Goal: Task Accomplishment & Management: Use online tool/utility

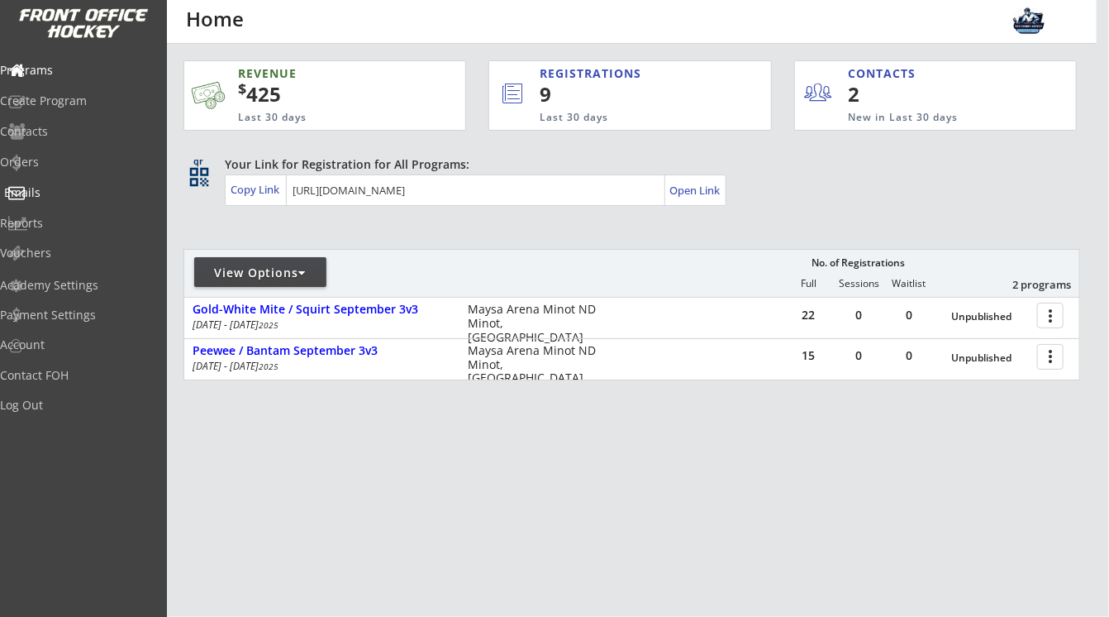
click at [50, 189] on div "Emails" at bounding box center [78, 193] width 149 height 12
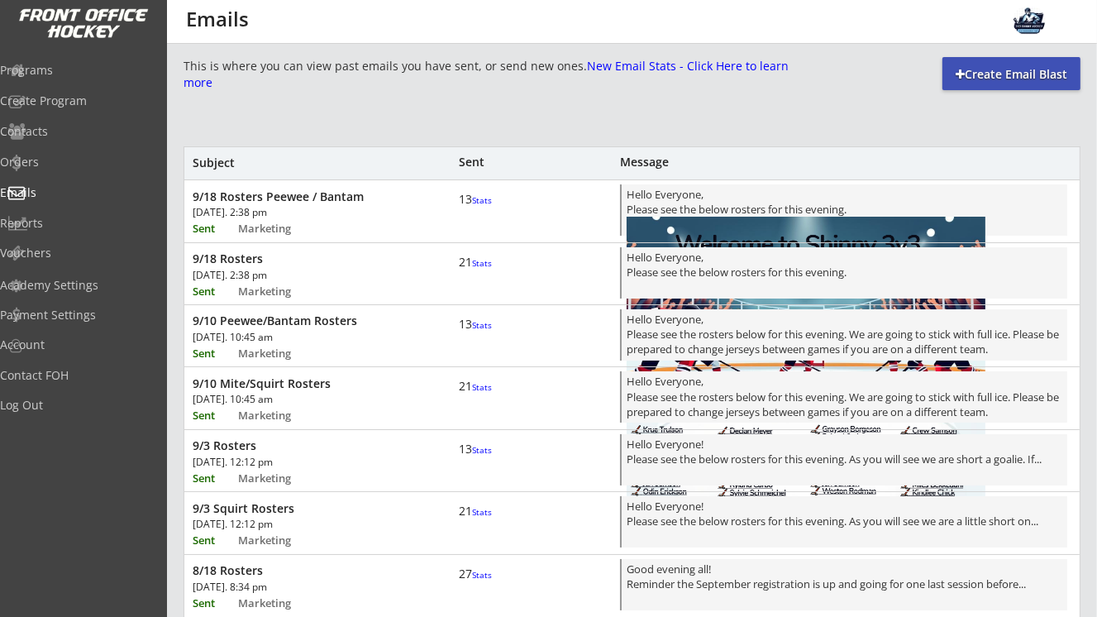
click at [980, 64] on div "Create Email Blast" at bounding box center [1011, 73] width 138 height 33
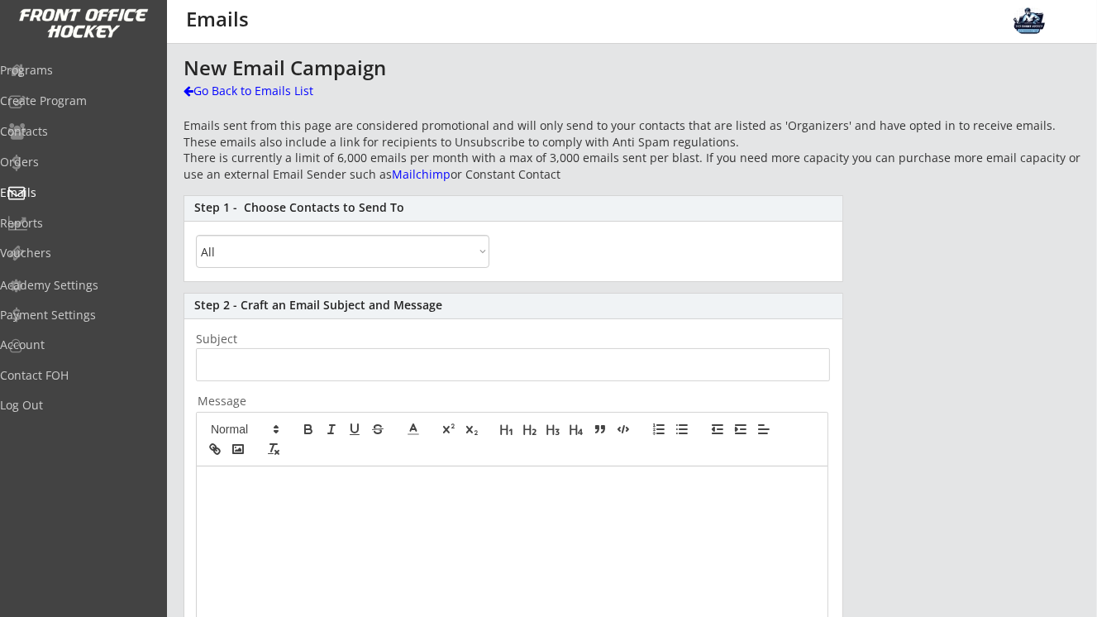
click at [352, 259] on select "All By Specific Programs Within Birth Year Range" at bounding box center [342, 251] width 293 height 33
select select ""By Specific Programs""
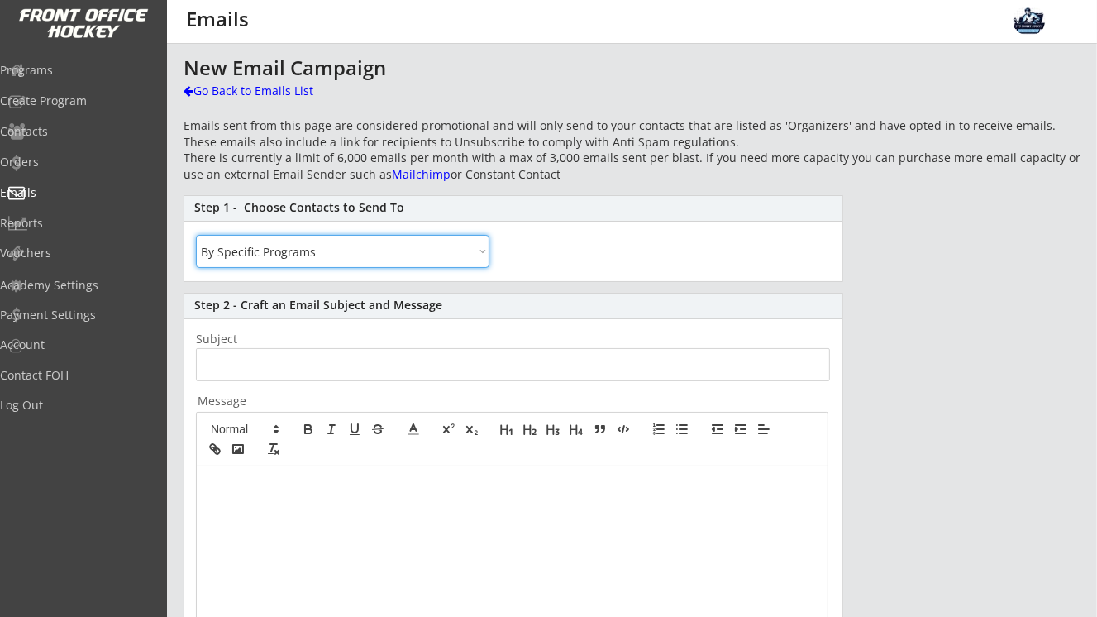
click at [196, 235] on select "All By Specific Programs Within Birth Year Range" at bounding box center [342, 251] width 293 height 33
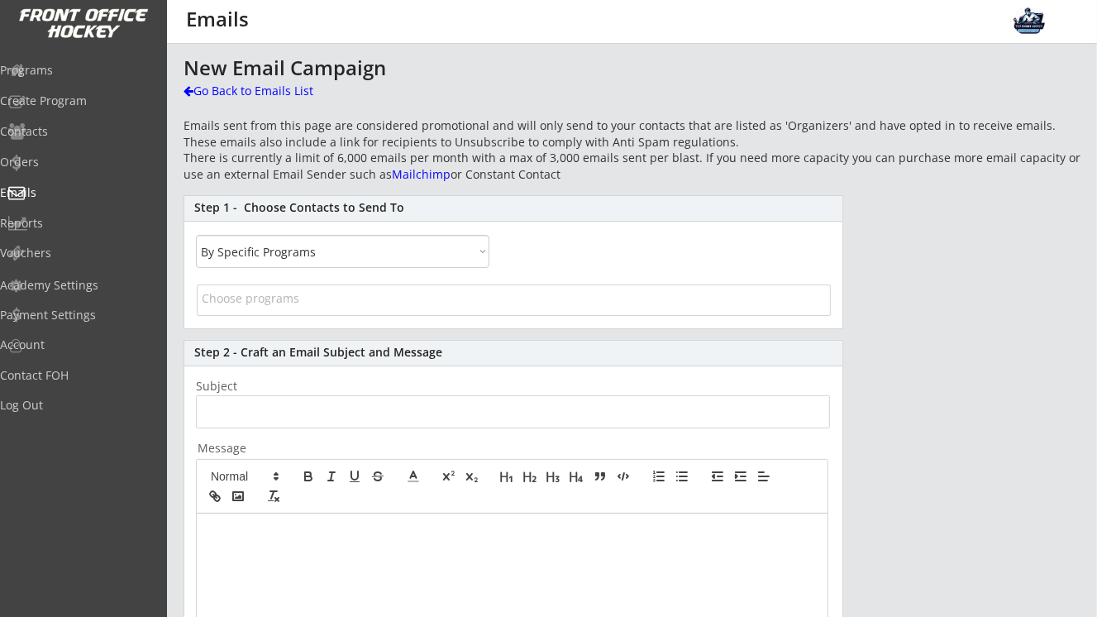
click at [411, 305] on input "search" at bounding box center [514, 298] width 624 height 16
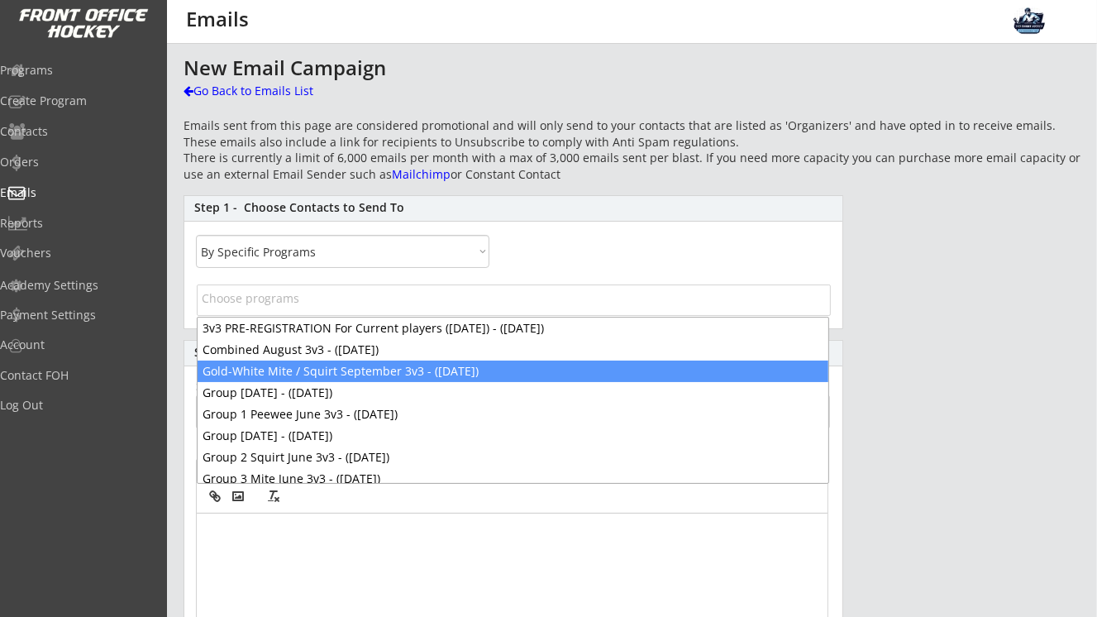
select select "1348695171700984260__LOOKUP__1755207377587x765211408325673000"
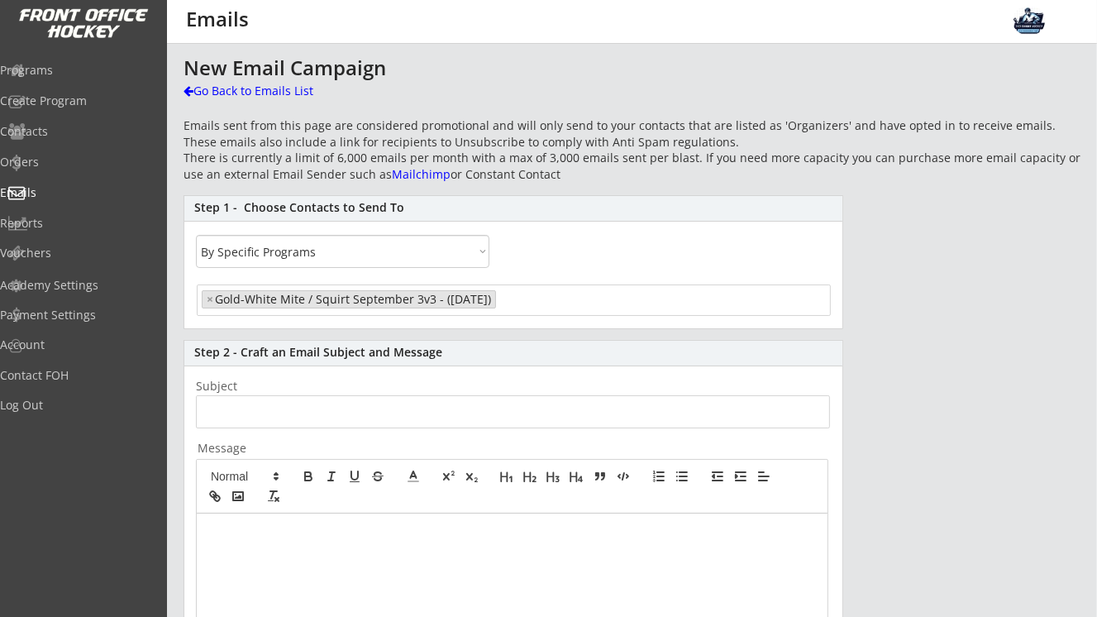
scroll to position [28, 0]
click at [265, 416] on input "input" at bounding box center [513, 411] width 634 height 33
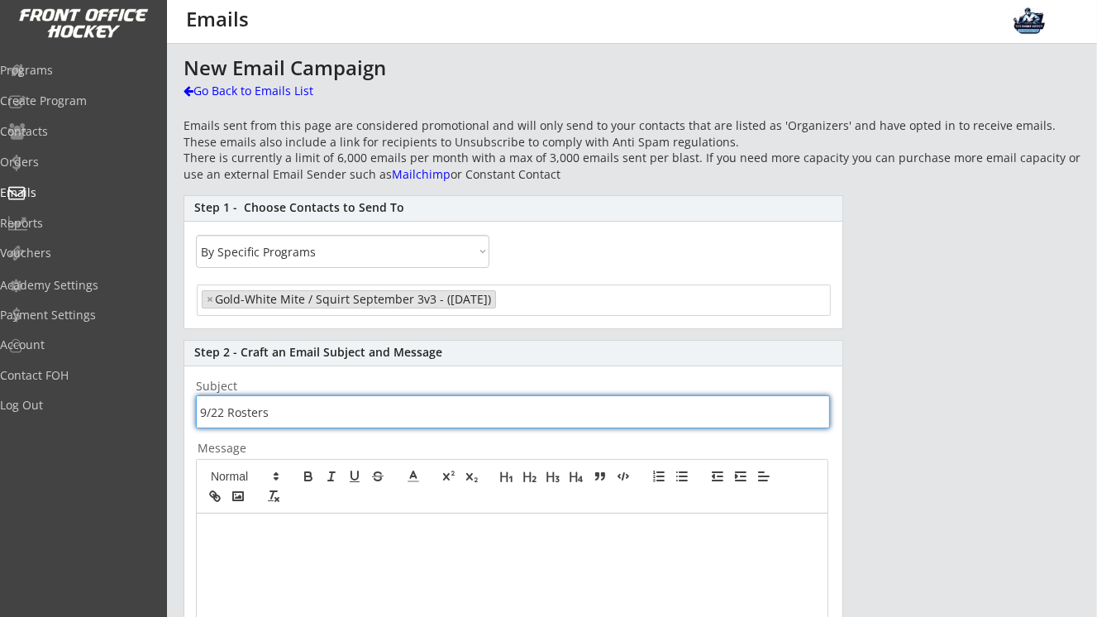
type input "9/22 Rosters"
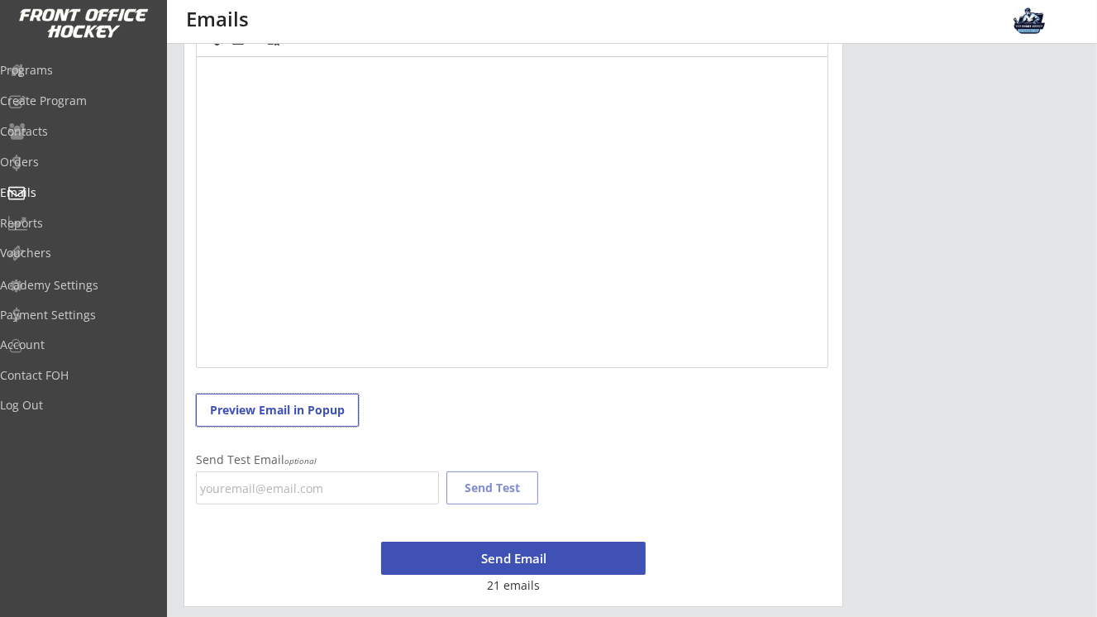
scroll to position [328, 0]
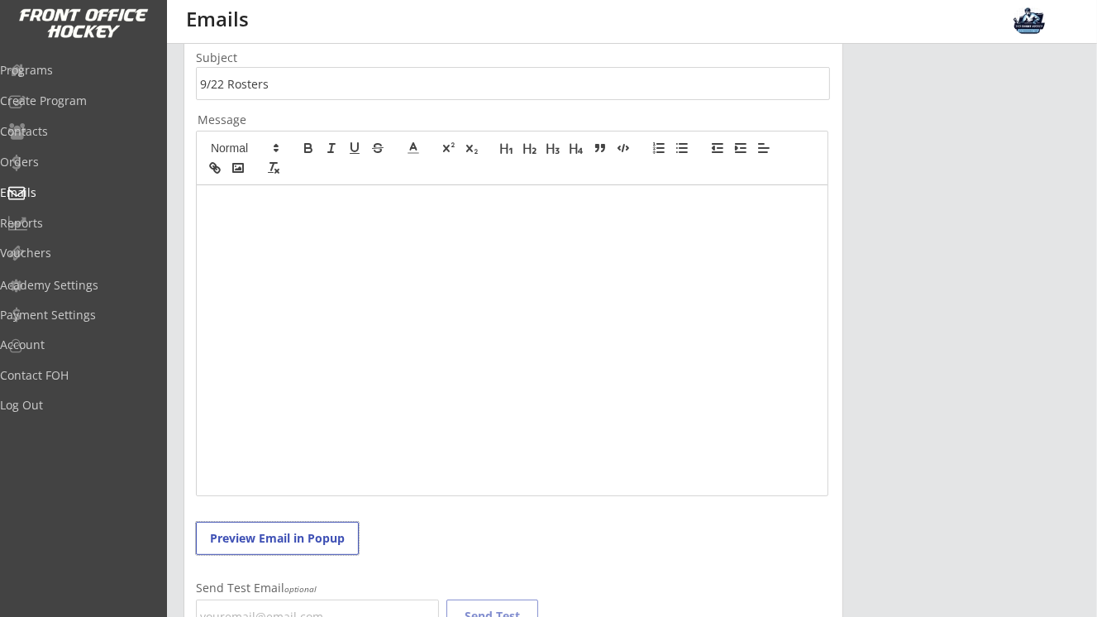
click at [331, 242] on div at bounding box center [512, 340] width 631 height 310
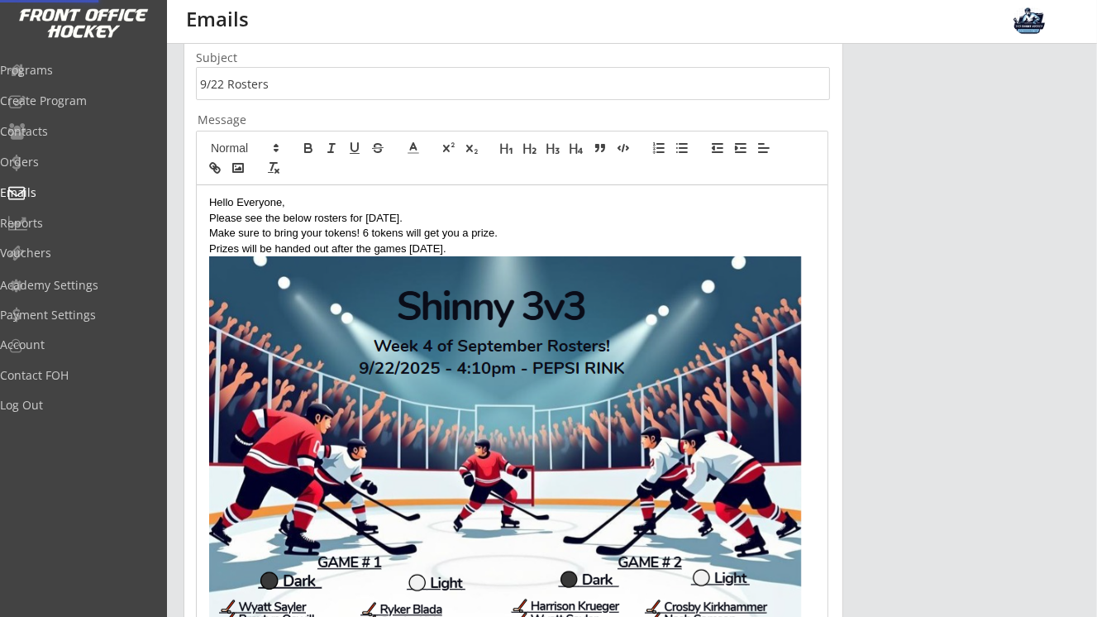
scroll to position [454, 0]
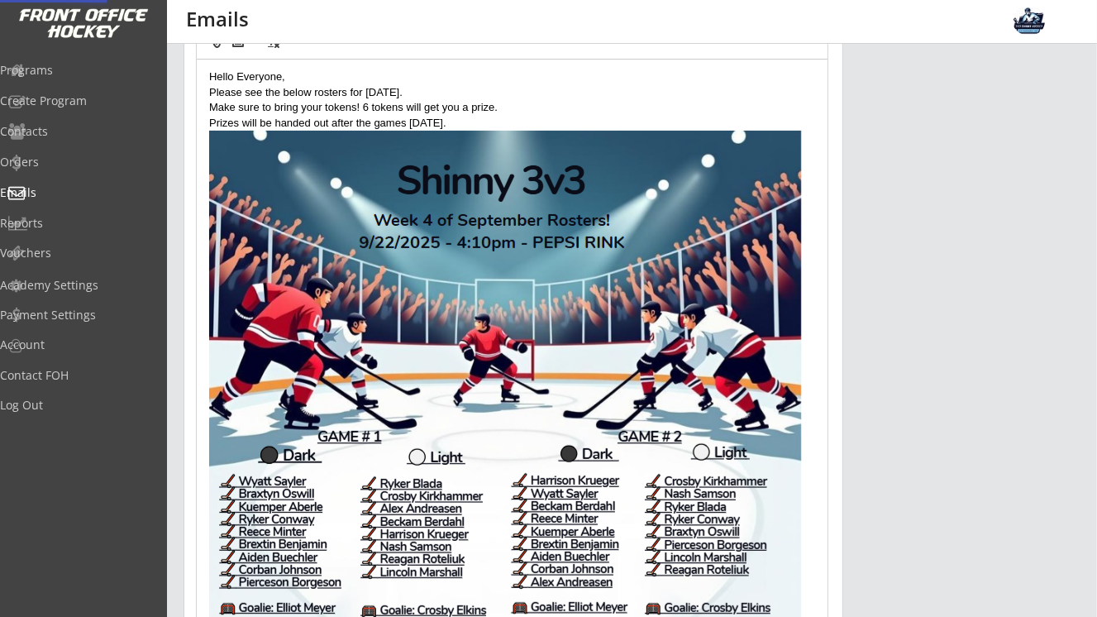
click at [632, 341] on img at bounding box center [505, 378] width 593 height 494
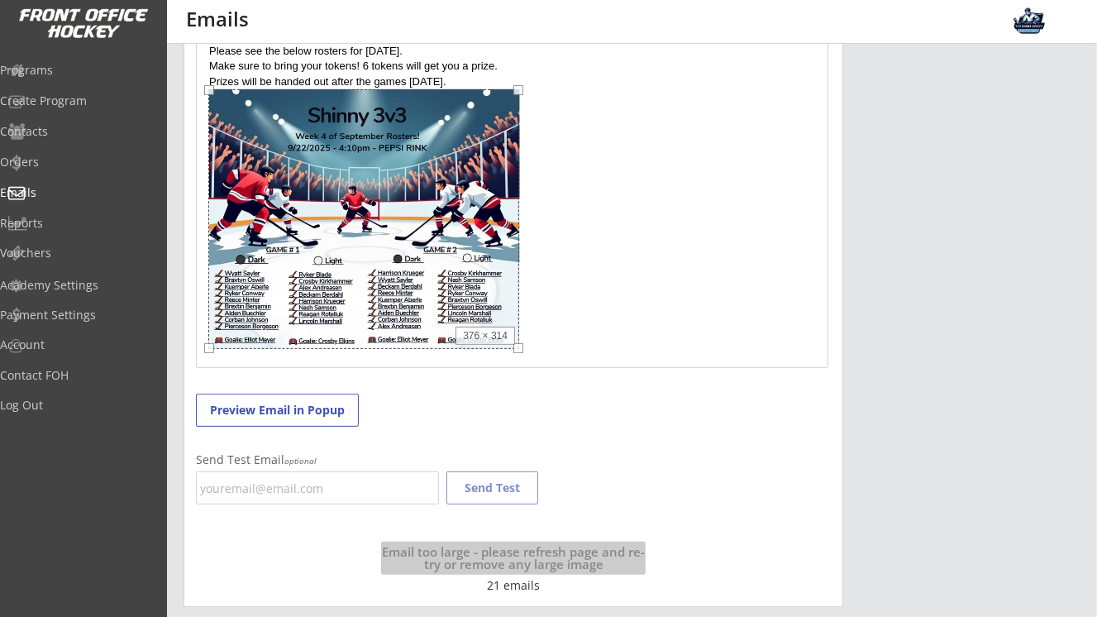
scroll to position [496, 0]
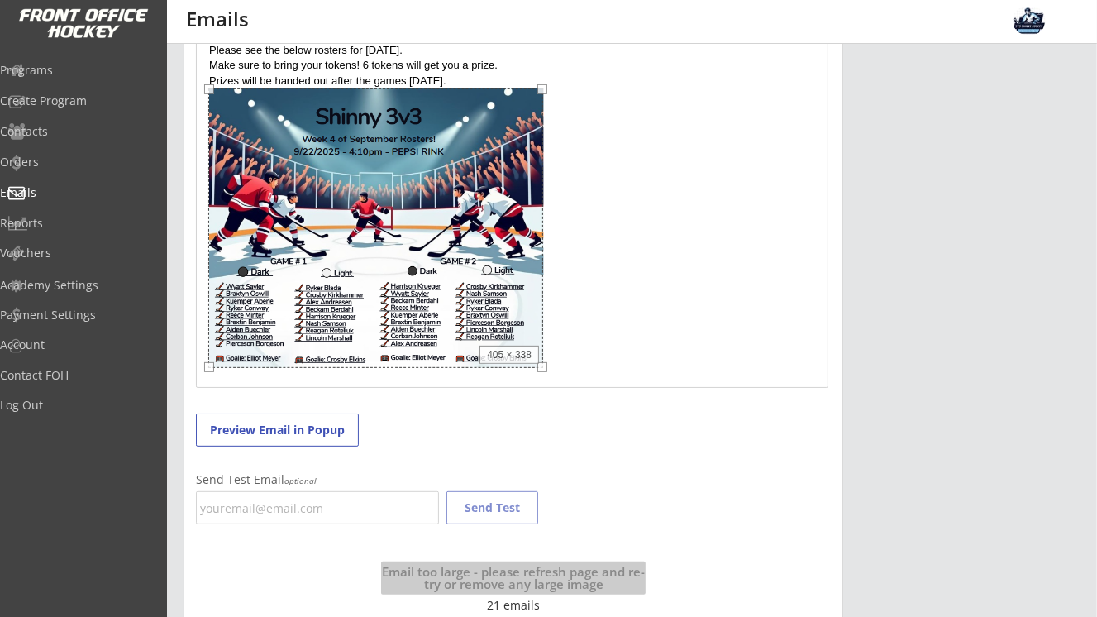
drag, startPoint x: 800, startPoint y: 420, endPoint x: 544, endPoint y: 270, distance: 297.2
click at [543, 270] on div "405 × 338" at bounding box center [375, 227] width 335 height 279
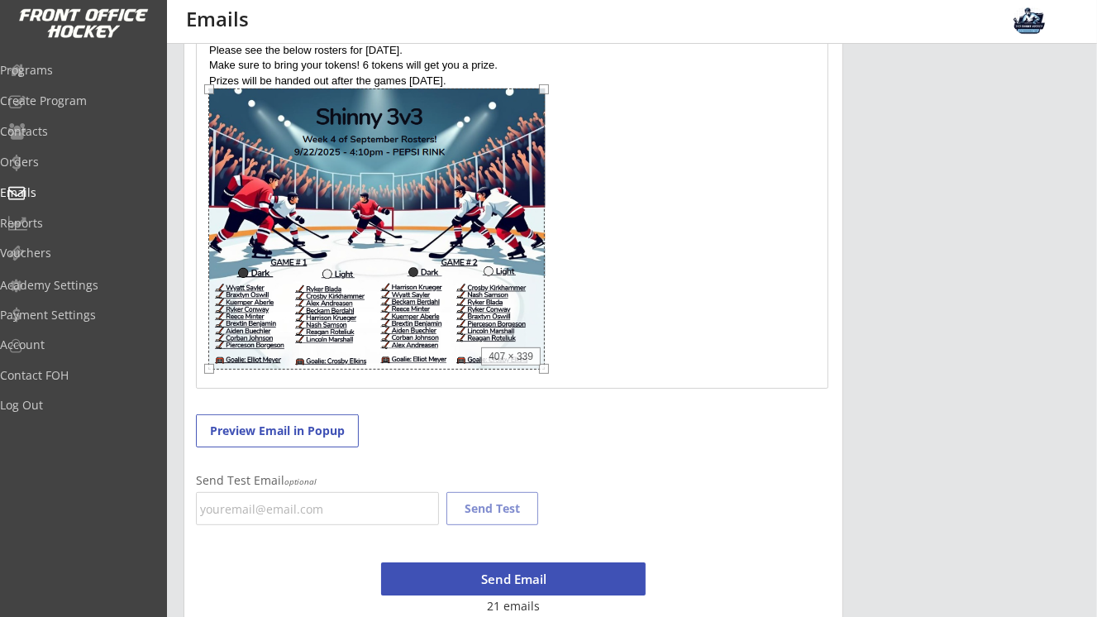
click at [606, 332] on p at bounding box center [512, 230] width 606 height 285
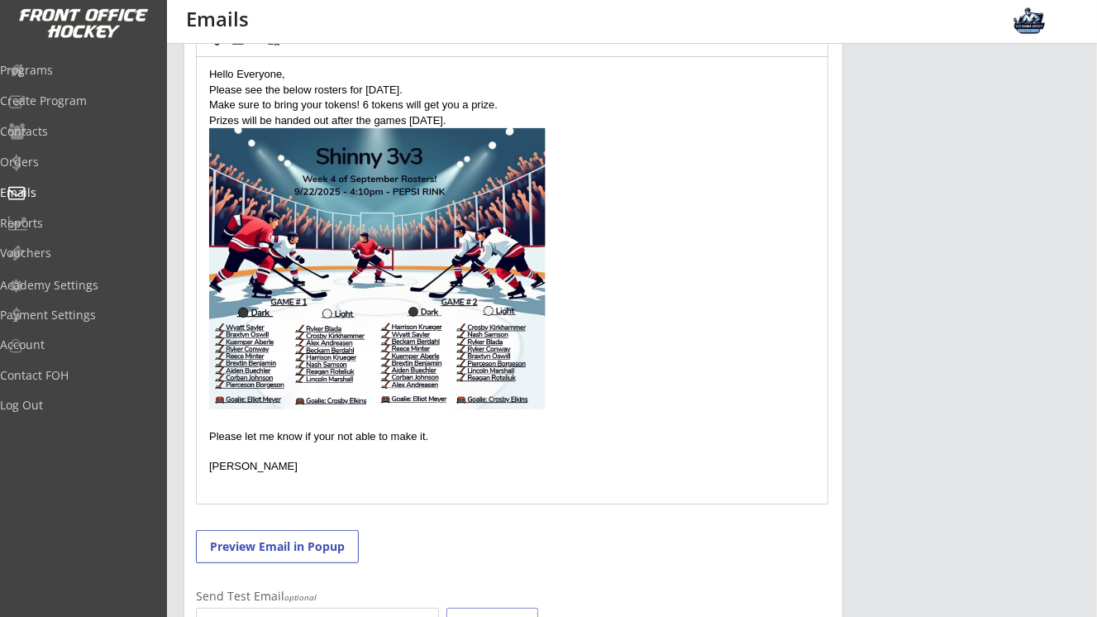
scroll to position [456, 0]
click at [344, 456] on p at bounding box center [512, 452] width 606 height 15
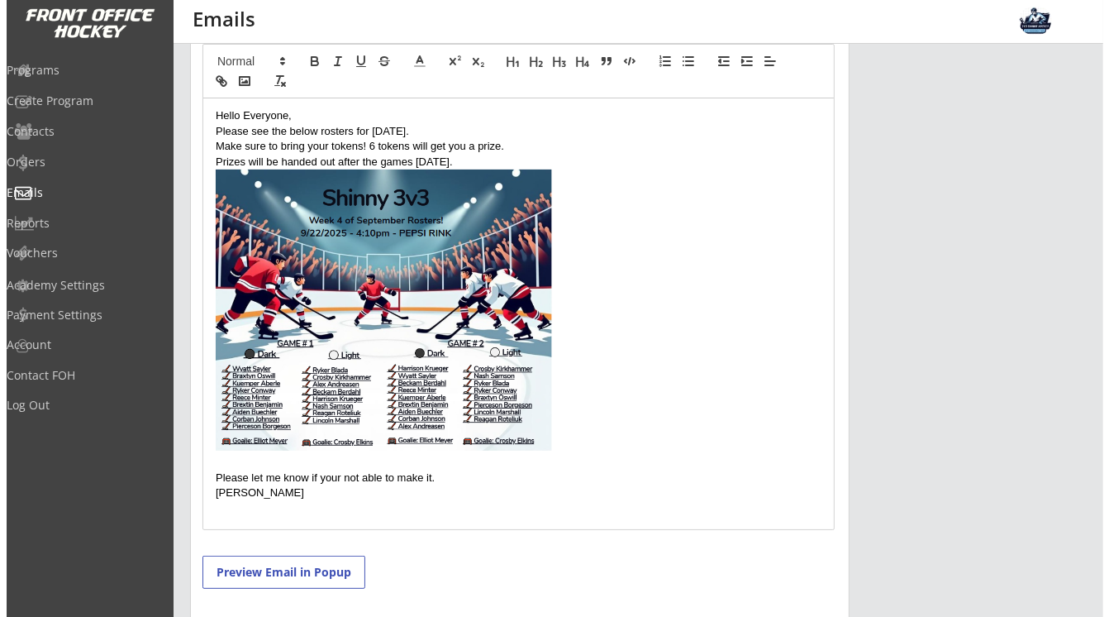
scroll to position [577, 0]
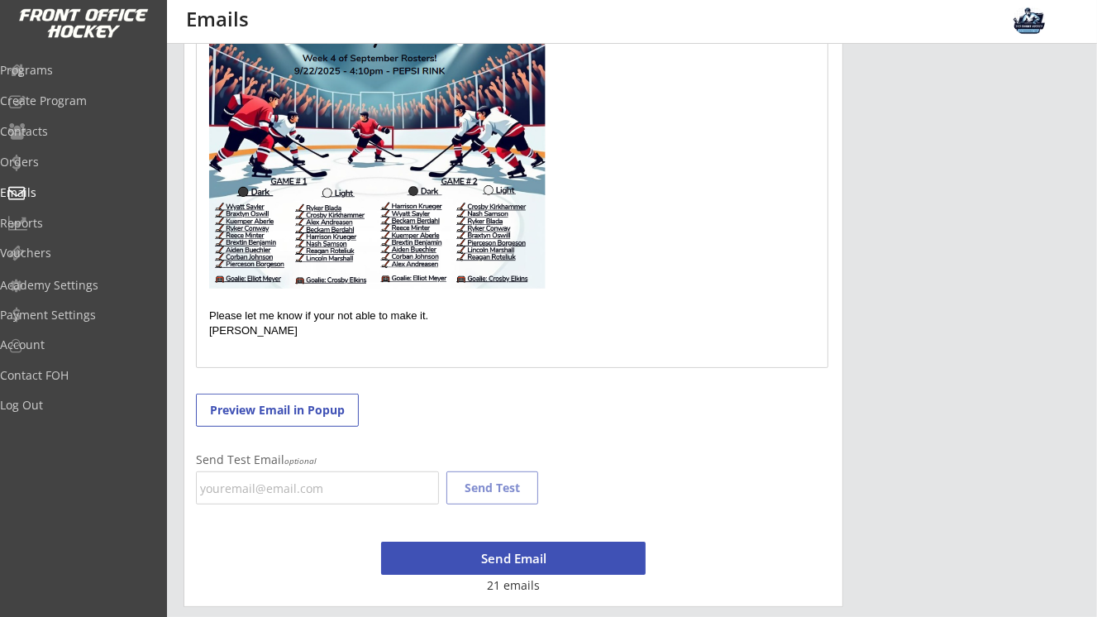
click at [529, 554] on button "Send Email" at bounding box center [513, 557] width 265 height 33
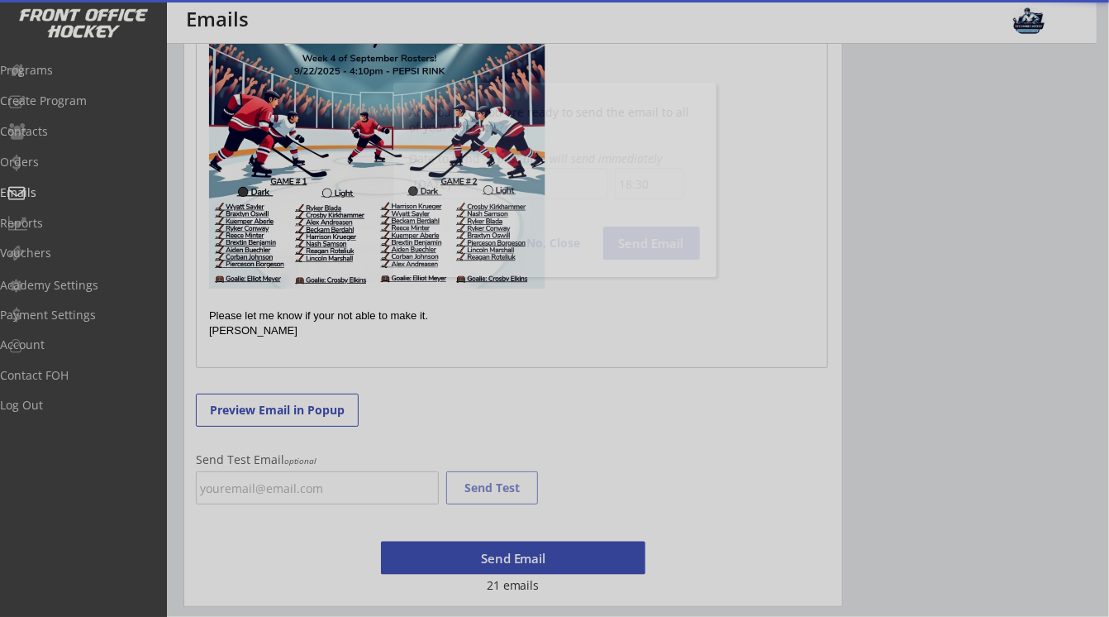
scroll to position [1120, 0]
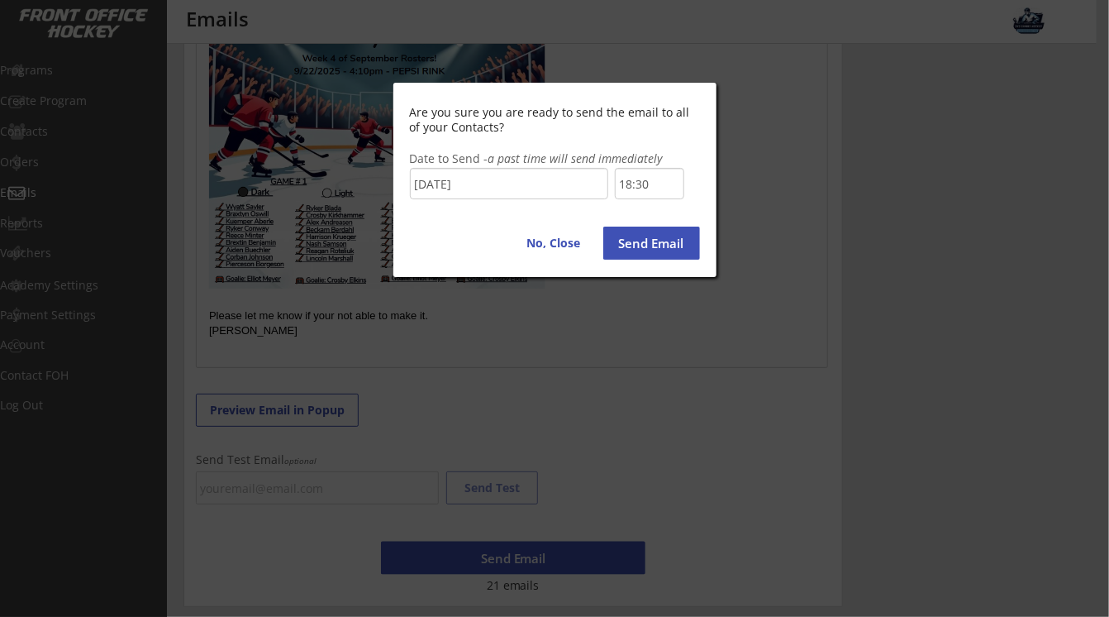
click at [651, 186] on input "18:30" at bounding box center [649, 183] width 69 height 31
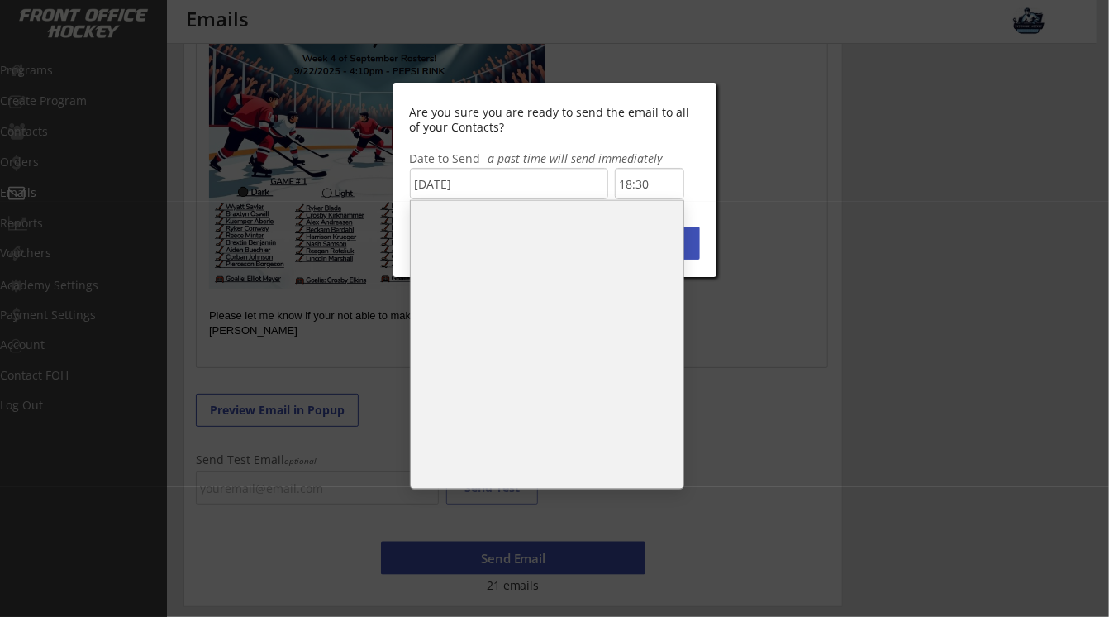
click at [499, 249] on li "18:00" at bounding box center [547, 260] width 273 height 33
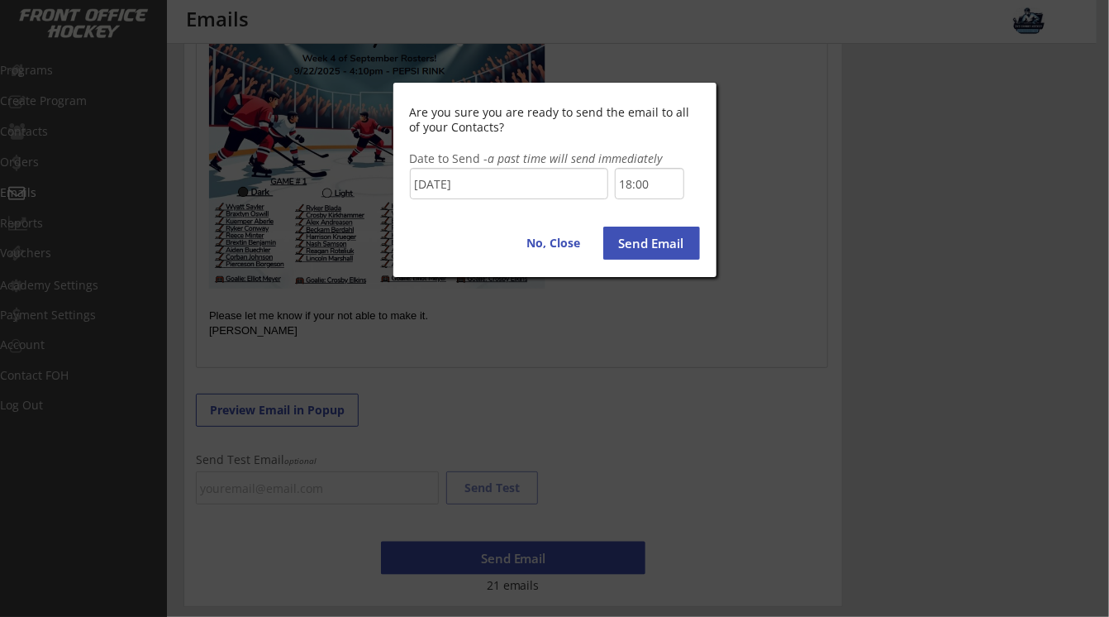
click at [665, 248] on button "Send Email" at bounding box center [651, 243] width 97 height 33
type input "18:30"
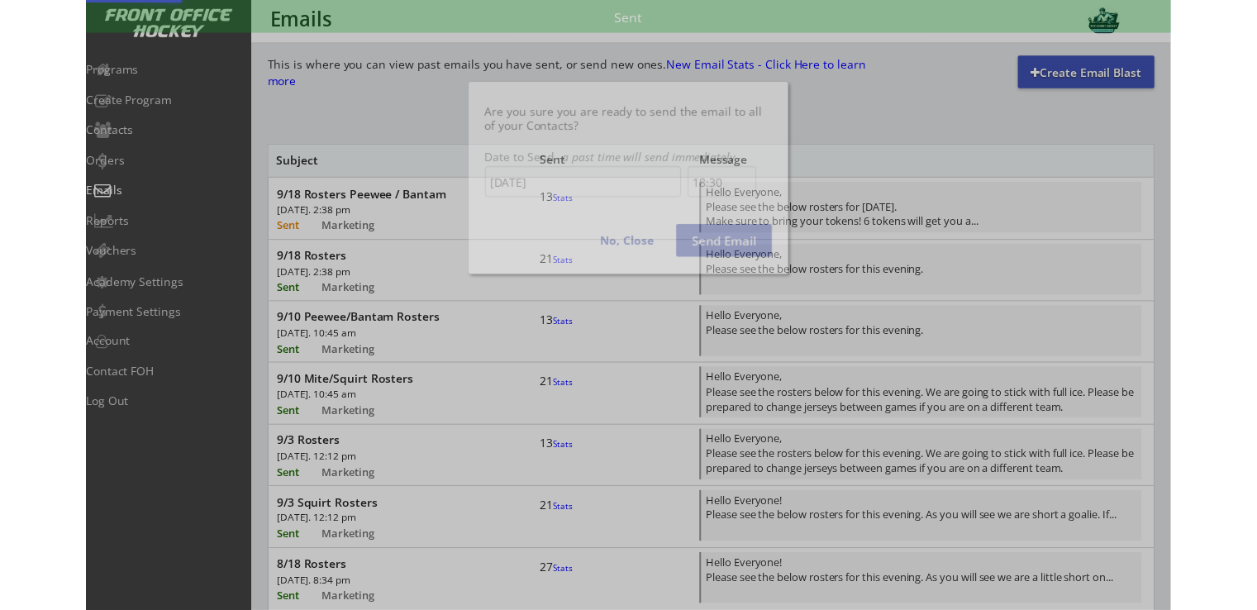
scroll to position [1120, 0]
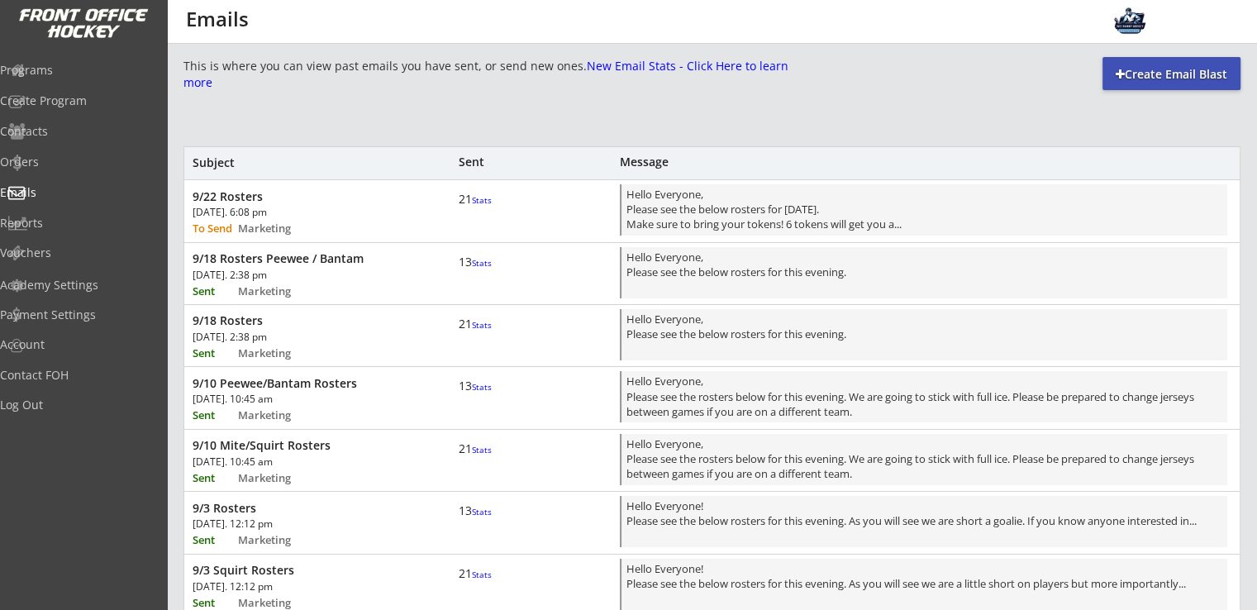
click at [1109, 71] on div "Create Email Blast" at bounding box center [1172, 74] width 138 height 17
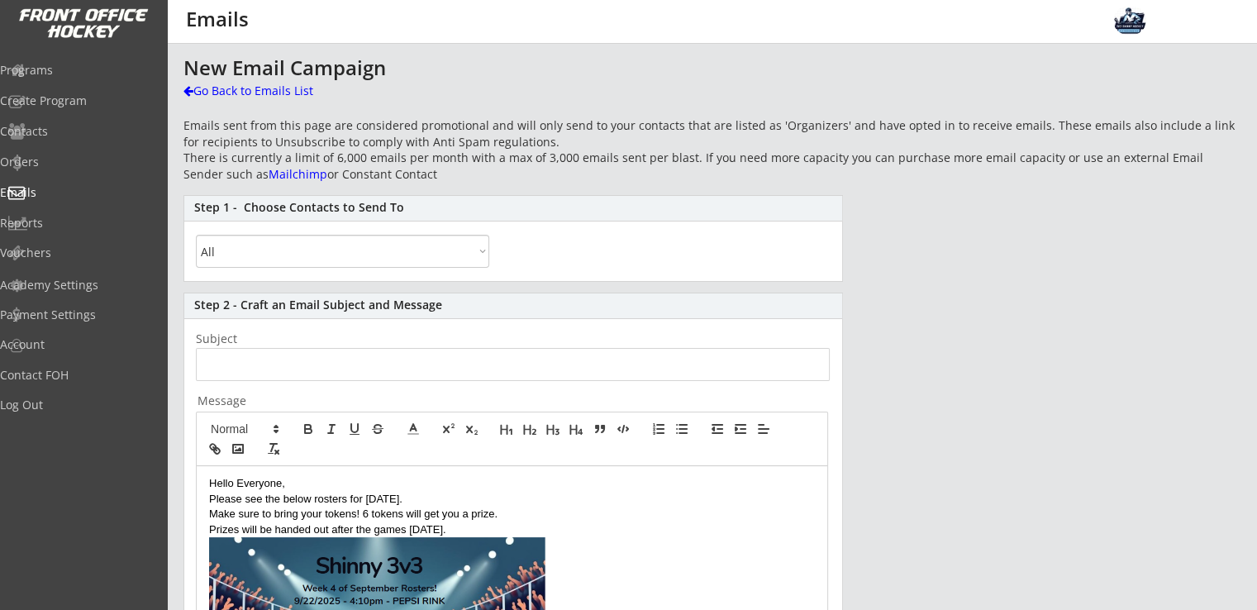
click at [403, 266] on select "All By Specific Programs Within Birth Year Range" at bounding box center [342, 251] width 293 height 33
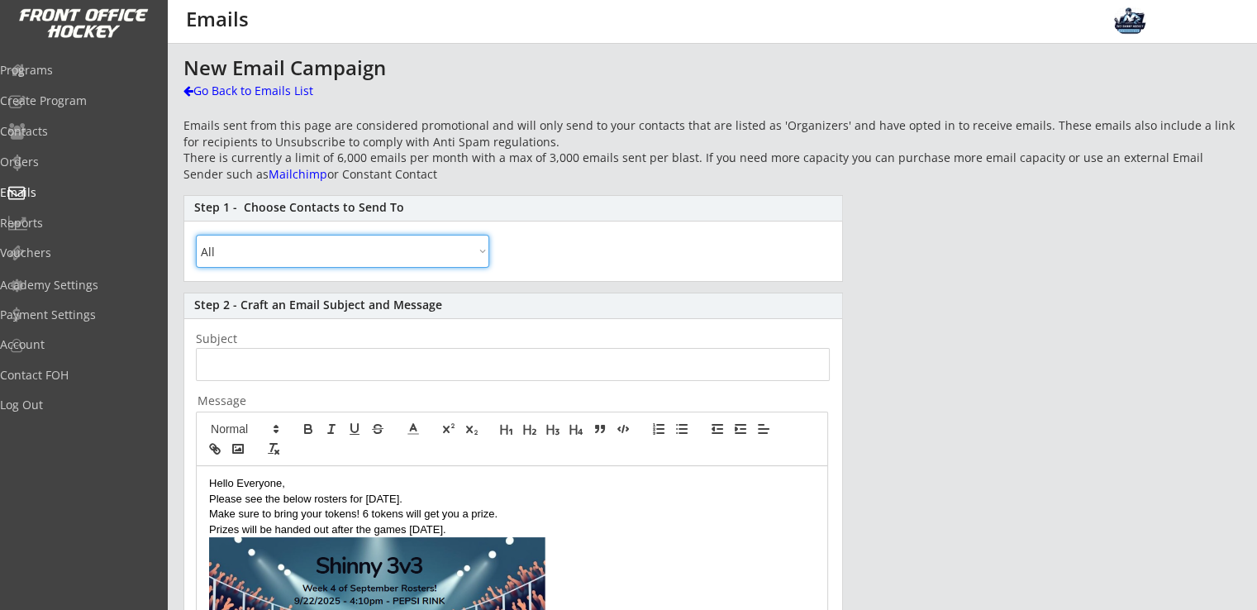
select select ""By Specific Programs""
click at [196, 235] on select "All By Specific Programs Within Birth Year Range" at bounding box center [342, 251] width 293 height 33
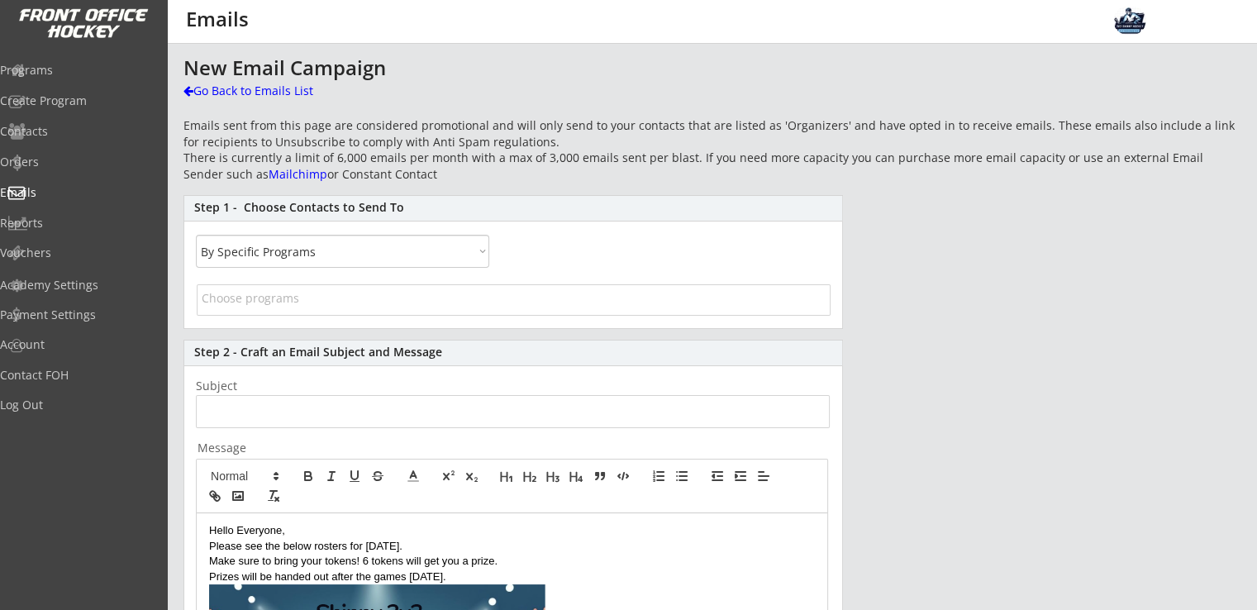
click at [372, 302] on input "search" at bounding box center [514, 298] width 624 height 16
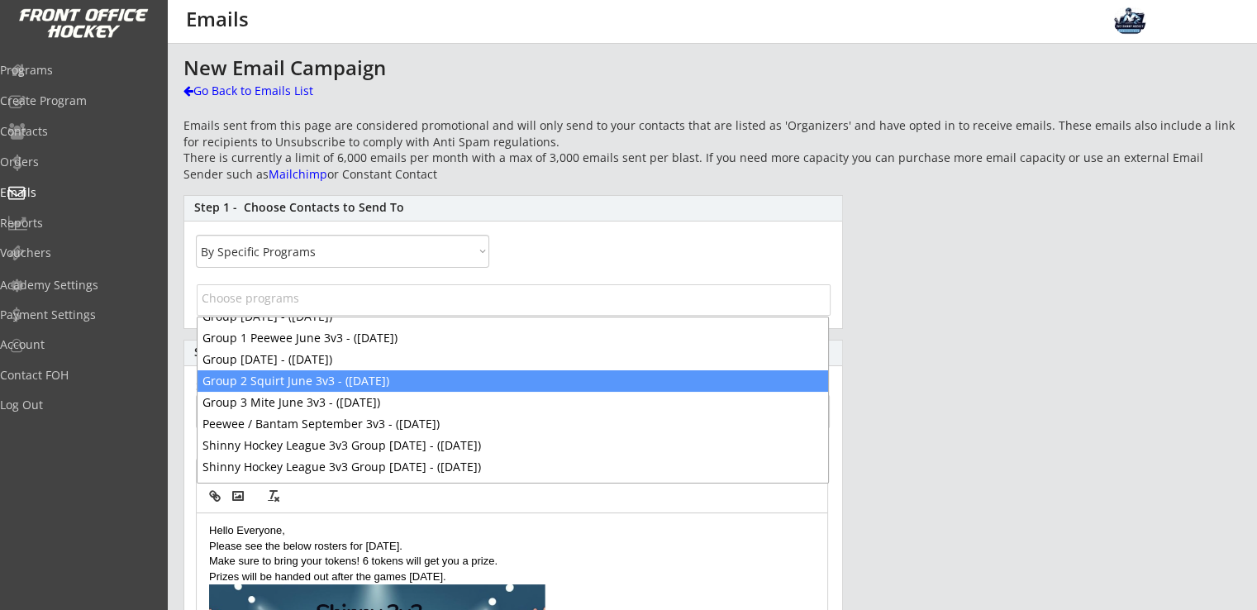
scroll to position [93, 0]
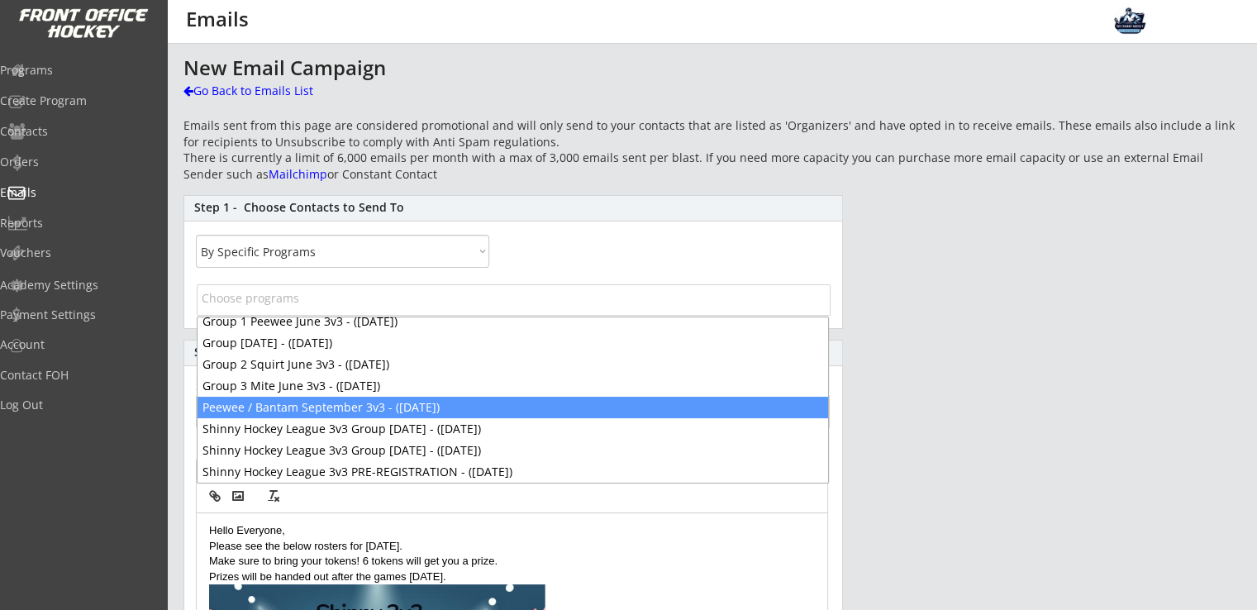
select select "1348695171700984260__LOOKUP__1755116976949x716939312991043600"
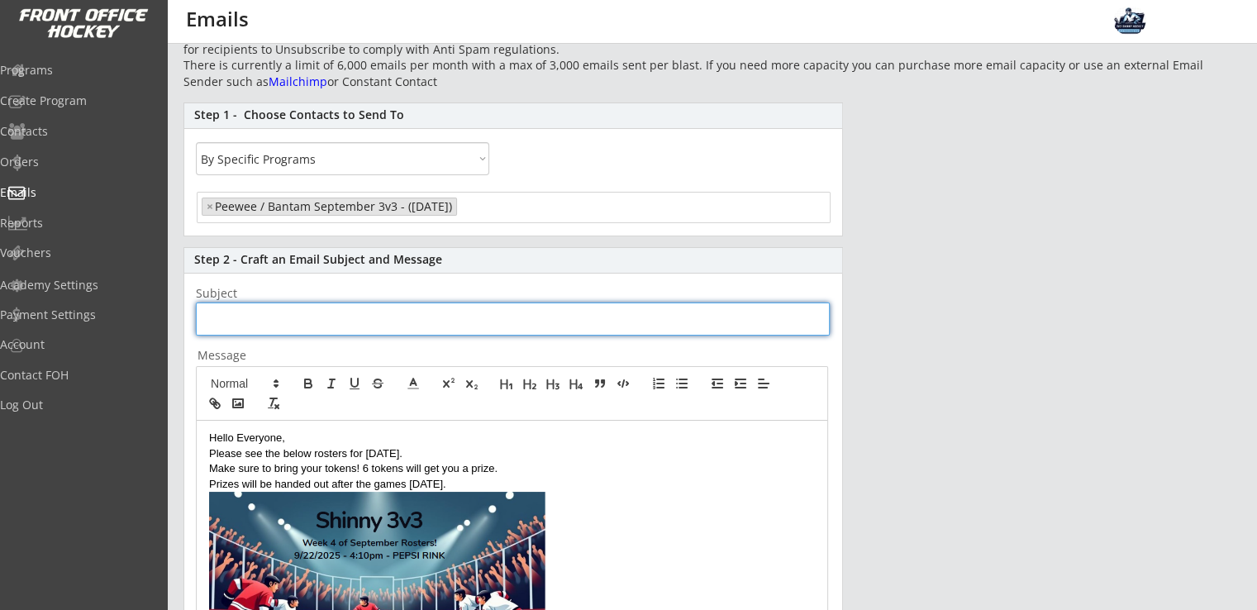
click at [298, 328] on input "input" at bounding box center [513, 319] width 634 height 33
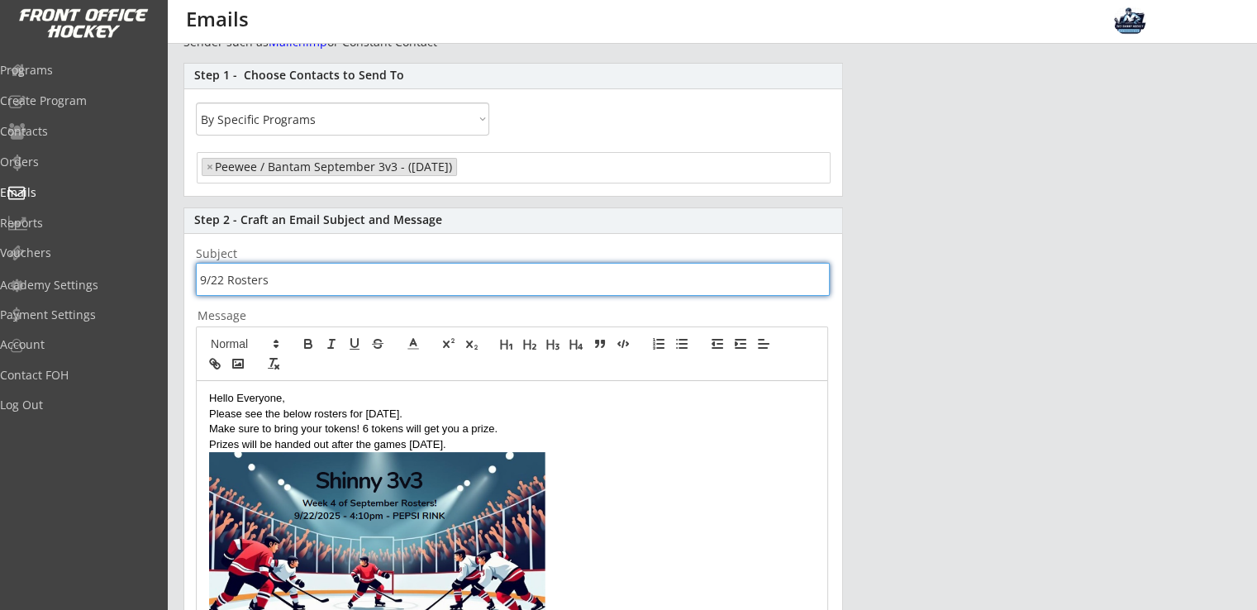
scroll to position [134, 0]
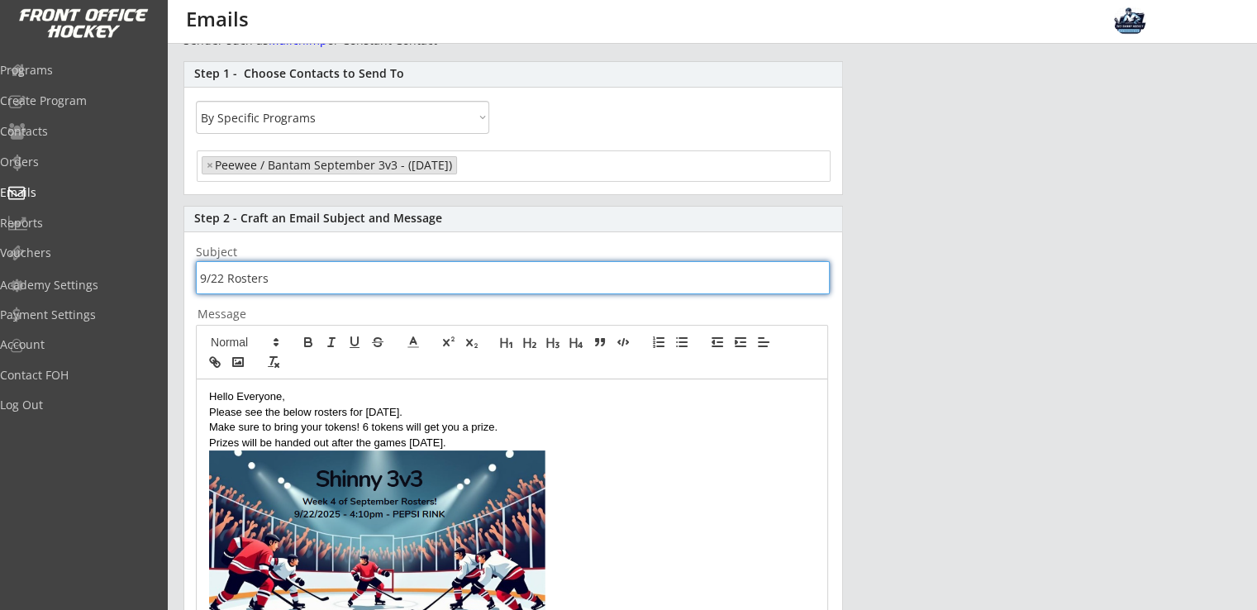
type input "9/22 Rosters"
click at [561, 183] on span "× Peewee / Bantam September 3v3 - ([DATE])" at bounding box center [514, 167] width 632 height 31
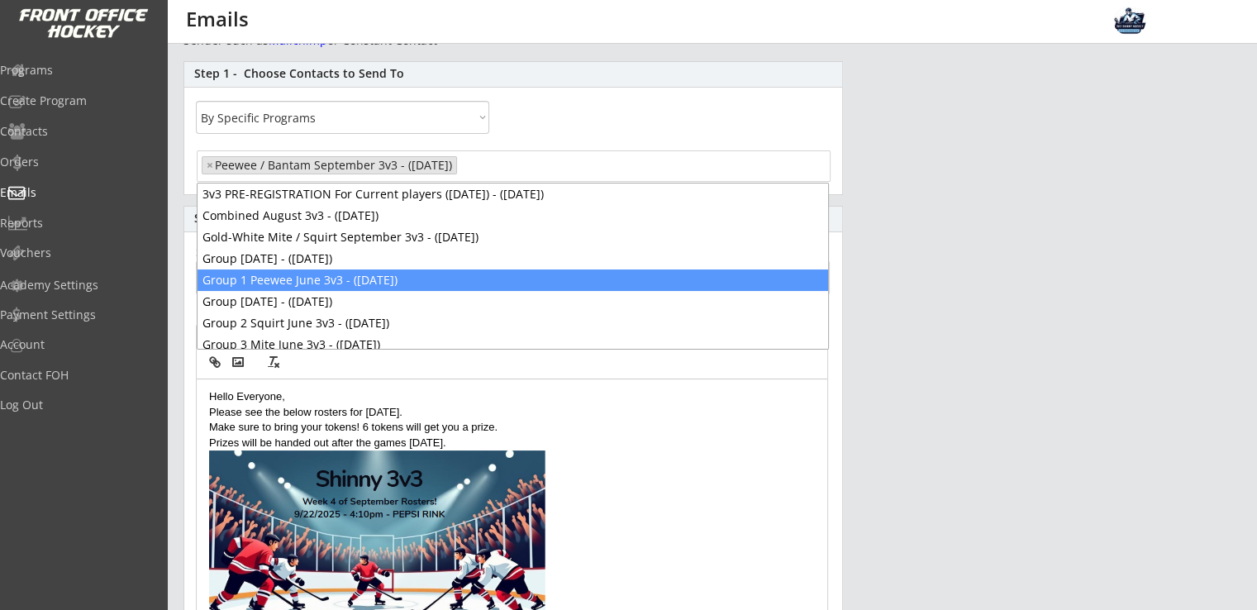
scroll to position [93, 0]
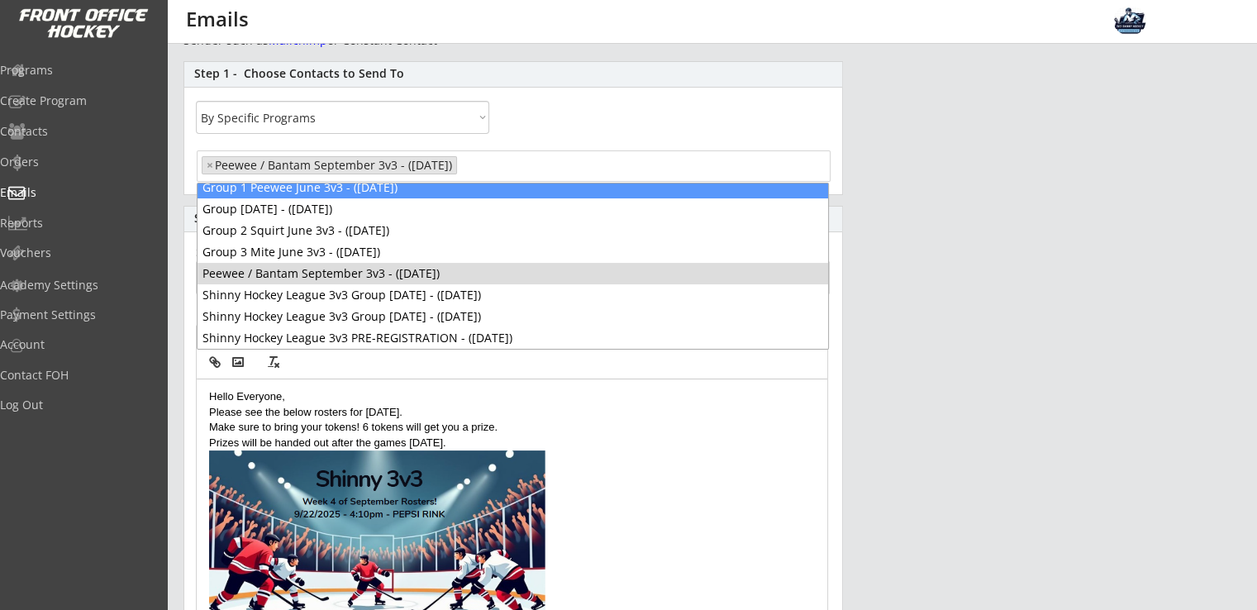
click at [591, 163] on input "search" at bounding box center [526, 164] width 130 height 16
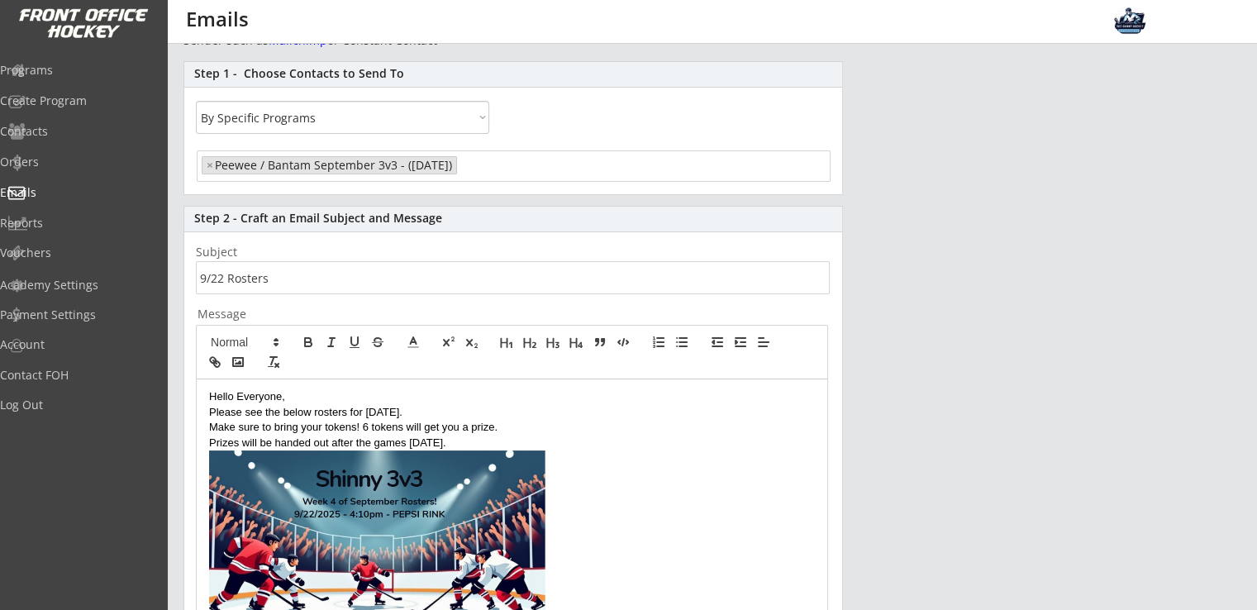
click at [657, 427] on p "Make sure to bring your tokens! 6 tokens will get you a prize." at bounding box center [512, 427] width 606 height 15
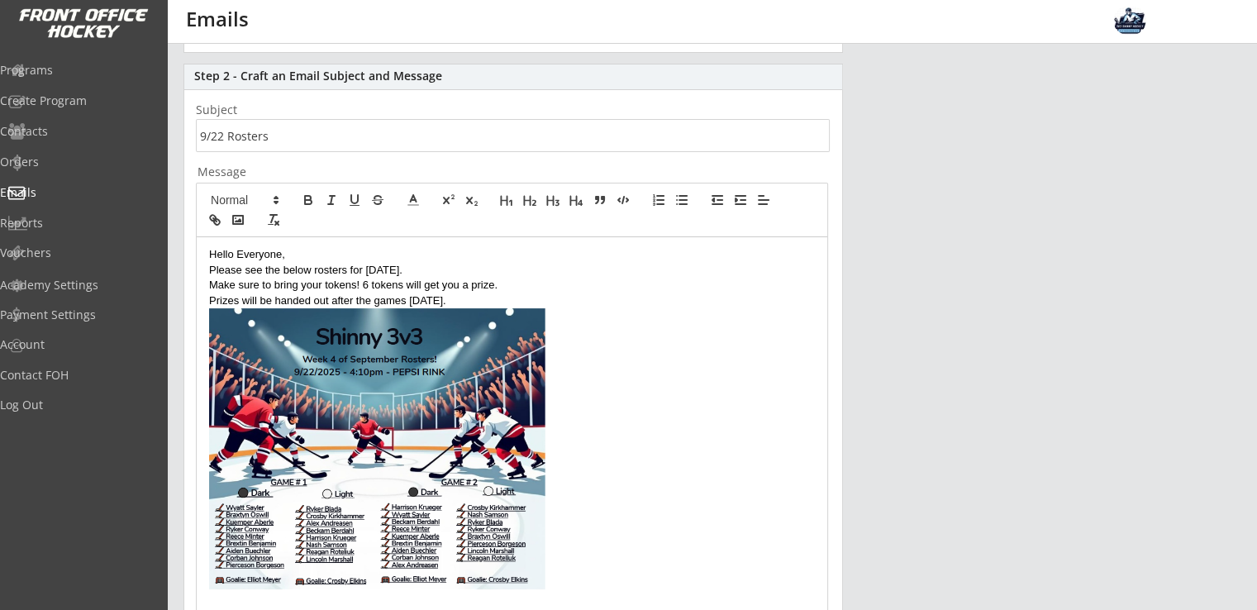
scroll to position [289, 0]
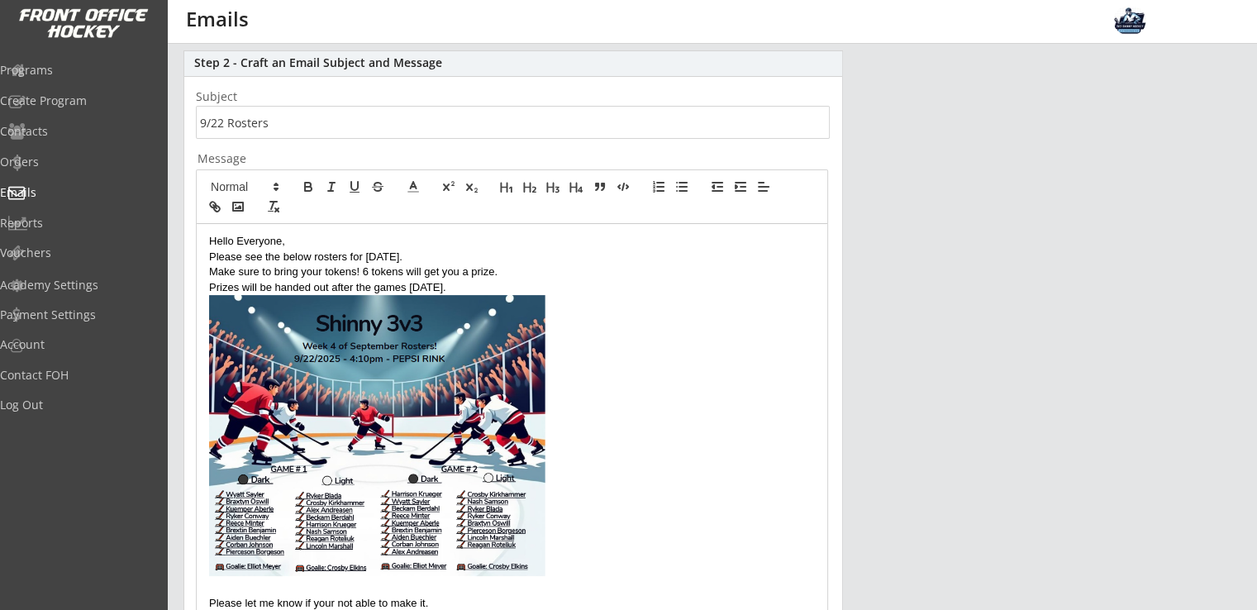
click at [599, 508] on p at bounding box center [512, 437] width 606 height 285
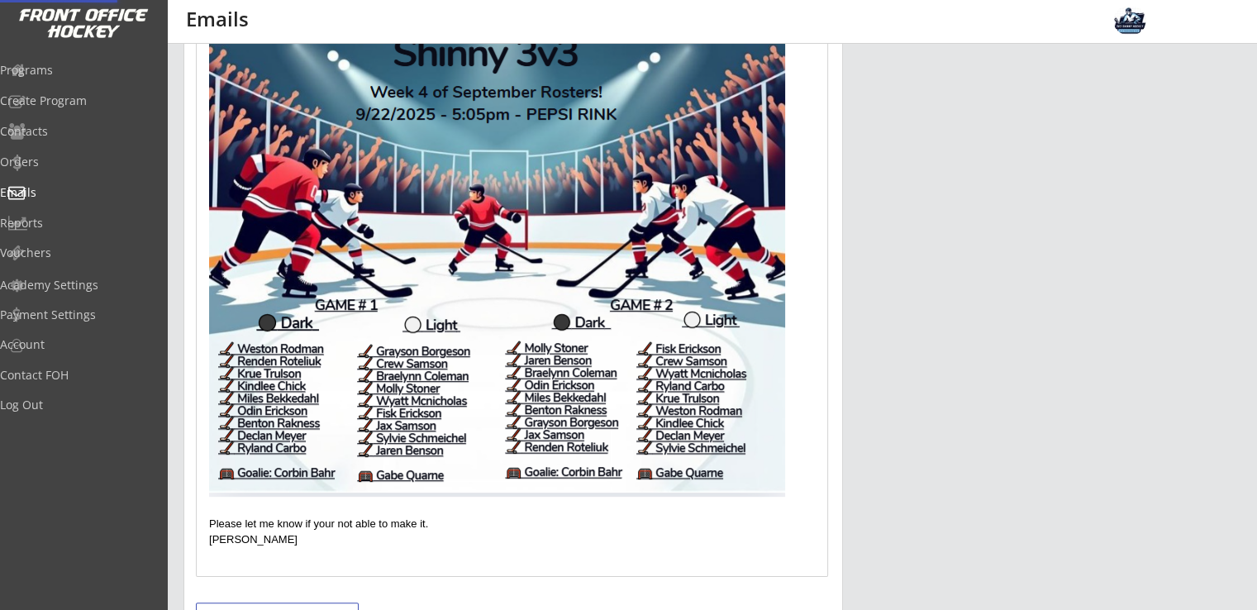
scroll to position [581, 0]
click at [628, 345] on img at bounding box center [497, 249] width 576 height 493
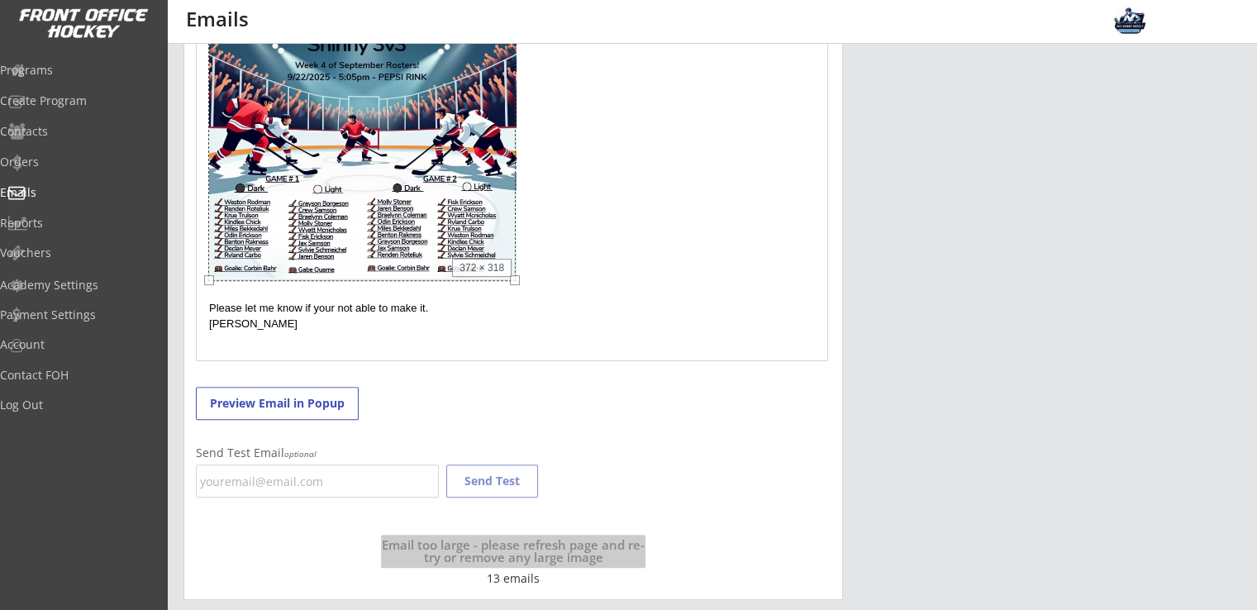
scroll to position [564, 0]
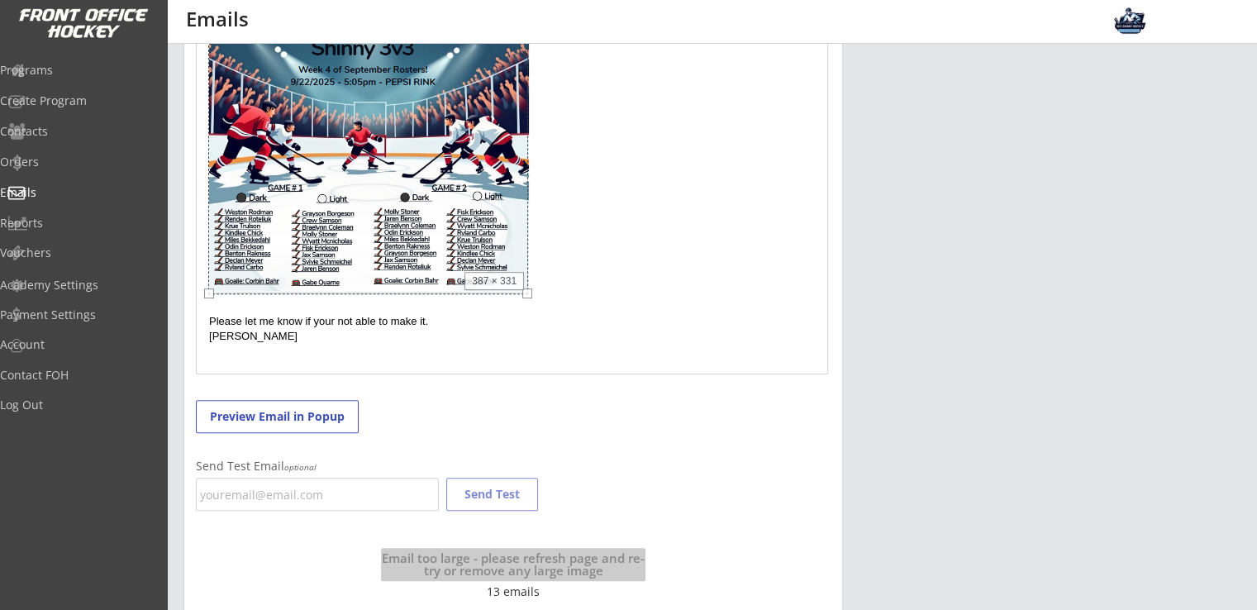
drag, startPoint x: 785, startPoint y: 497, endPoint x: 528, endPoint y: 335, distance: 303.2
click at [528, 335] on div "Hello Everyone, Please see the below rosters for [DATE]. Make sure to bring you…" at bounding box center [512, 162] width 631 height 424
click at [612, 252] on p at bounding box center [512, 160] width 606 height 278
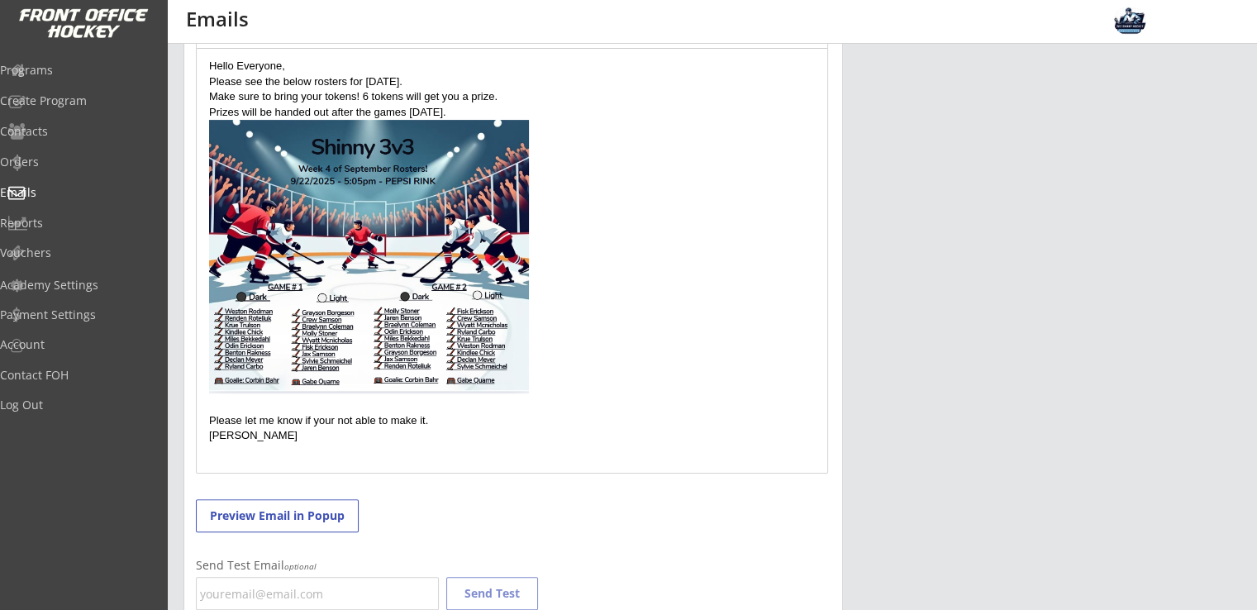
scroll to position [465, 0]
click at [496, 351] on img at bounding box center [369, 256] width 320 height 274
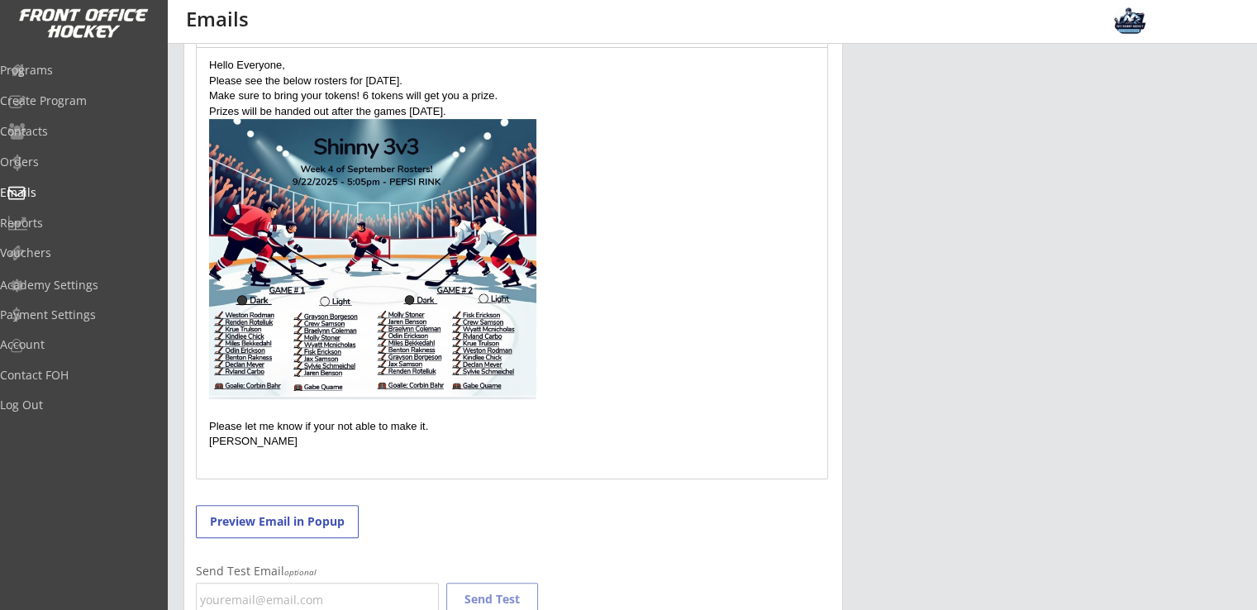
drag, startPoint x: 528, startPoint y: 392, endPoint x: 565, endPoint y: 413, distance: 43.0
click at [623, 353] on p at bounding box center [512, 261] width 606 height 284
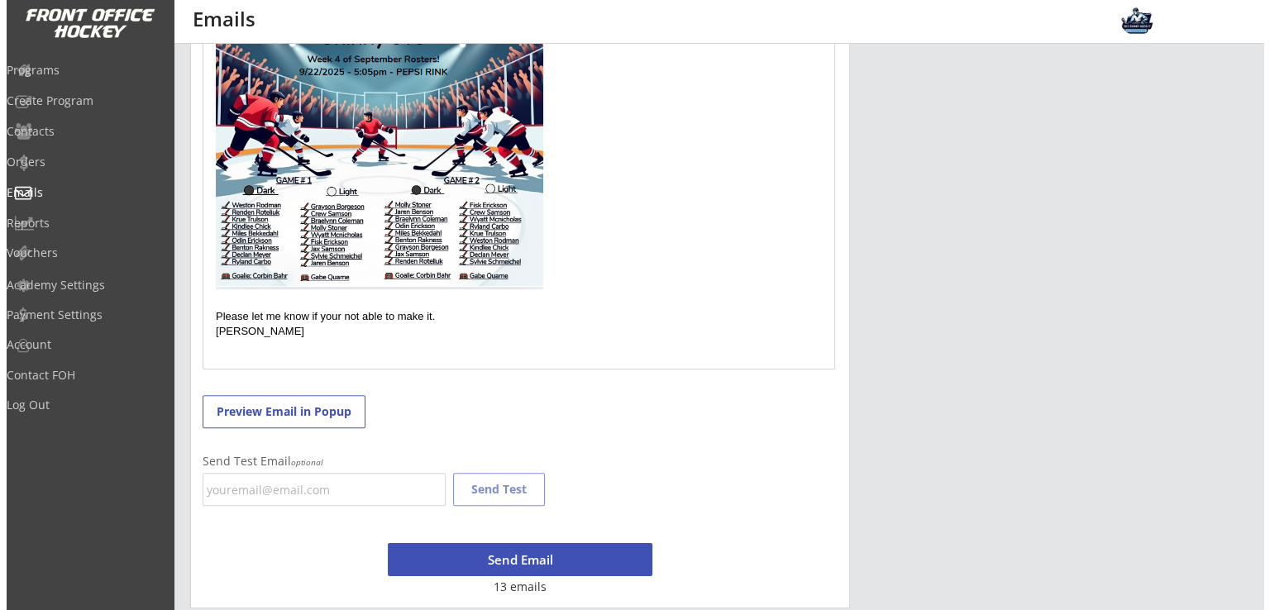
scroll to position [584, 0]
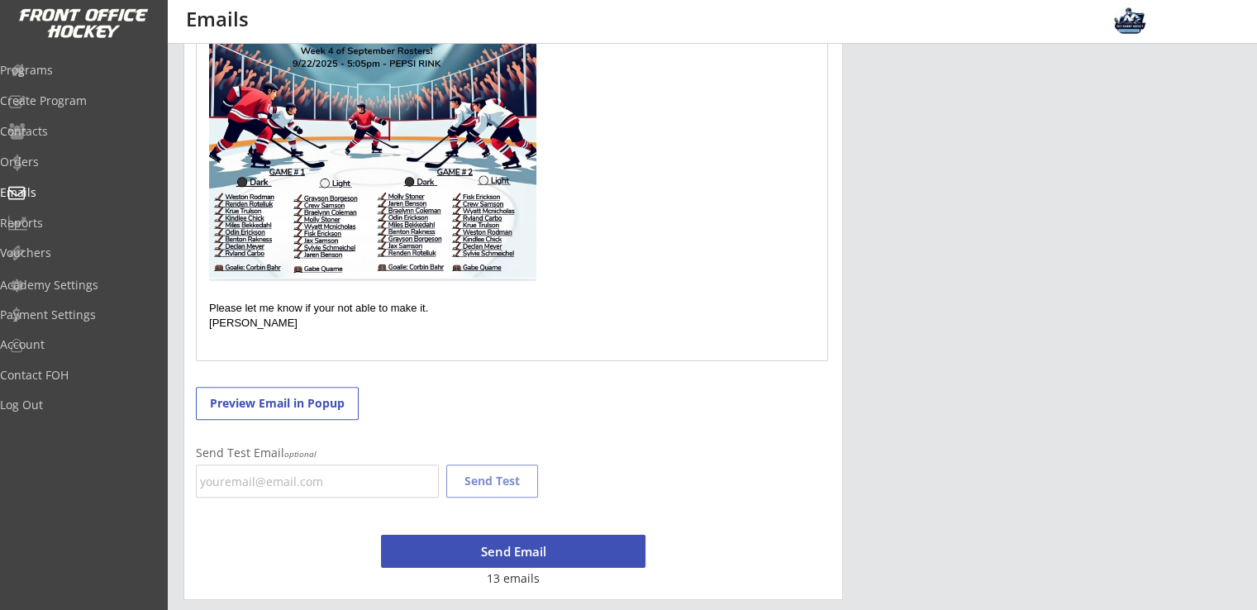
click at [481, 553] on button "Send Email" at bounding box center [513, 551] width 265 height 33
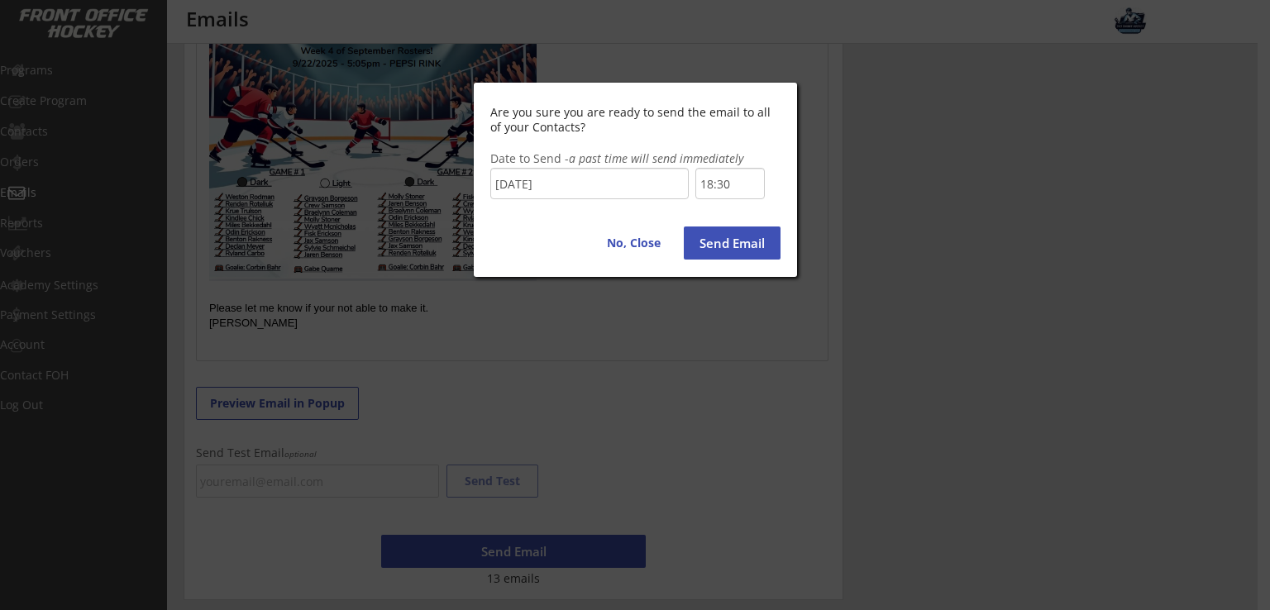
click at [741, 188] on input "18:30" at bounding box center [729, 183] width 69 height 31
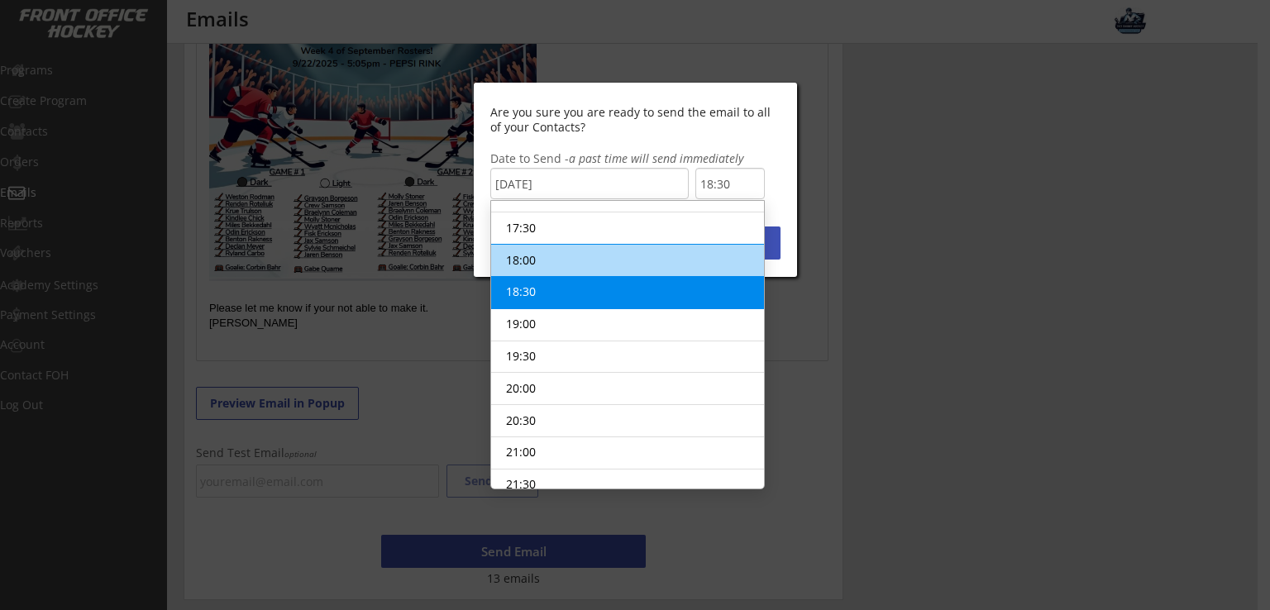
click at [564, 252] on li "18:00" at bounding box center [627, 260] width 273 height 33
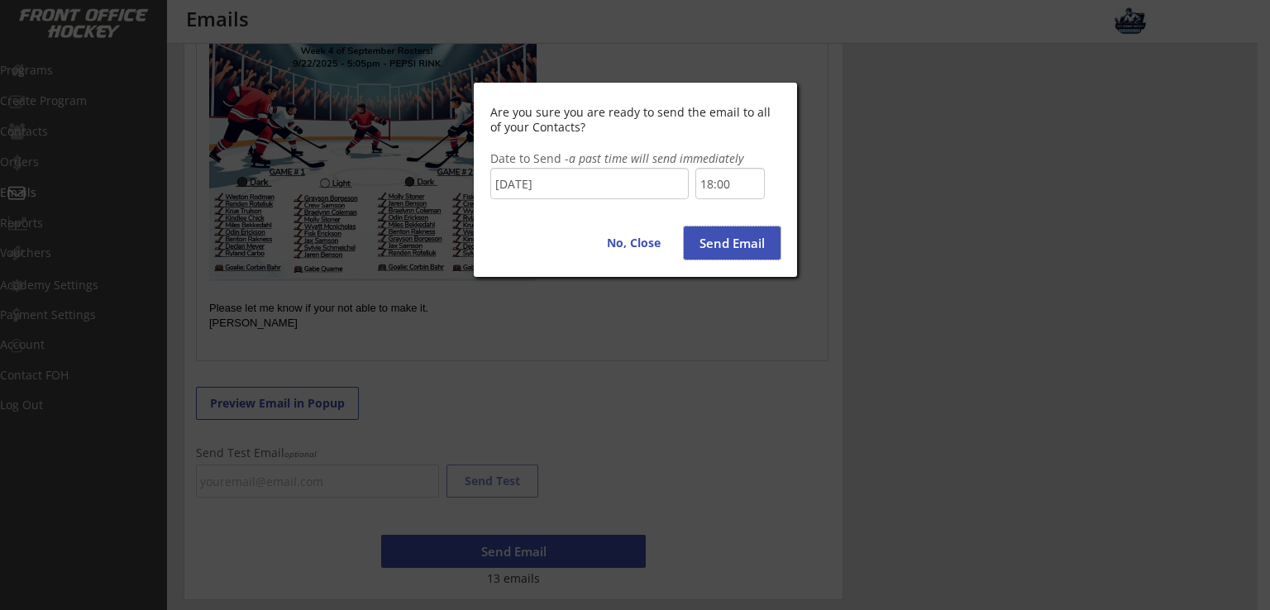
click at [740, 246] on button "Send Email" at bounding box center [732, 243] width 97 height 33
type input "18:30"
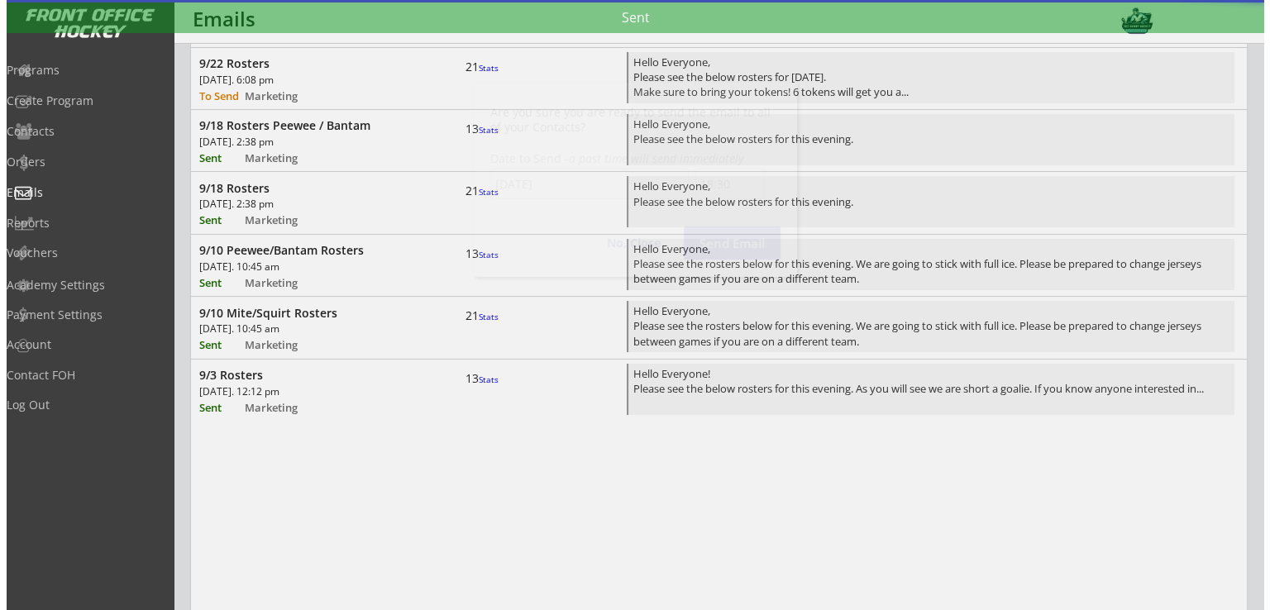
scroll to position [1120, 0]
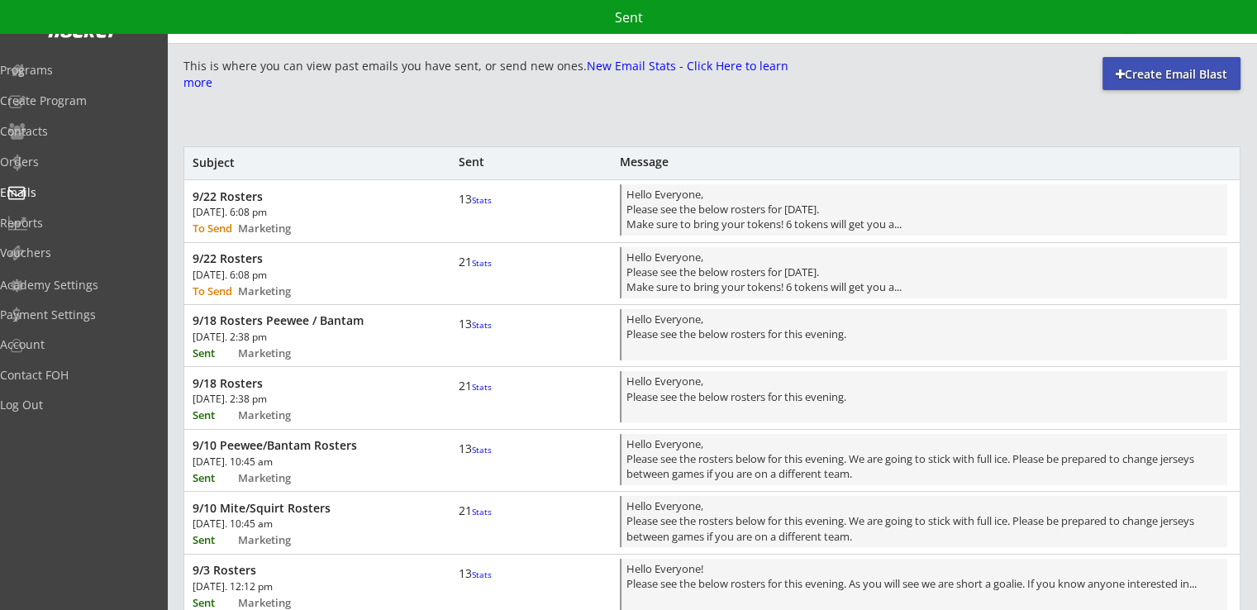
click at [294, 274] on div "[DATE]. 6:08 pm" at bounding box center [287, 275] width 188 height 10
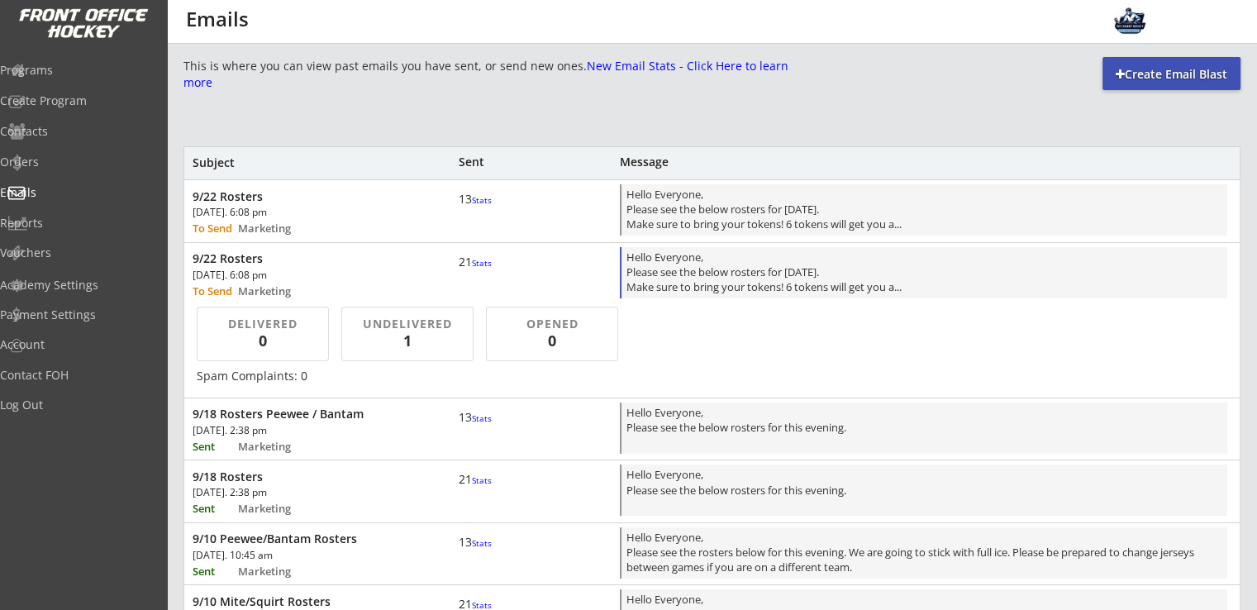
click at [770, 262] on div "Hello Everyone, Please see the below rosters for [DATE]. Make sure to bring you…" at bounding box center [925, 274] width 596 height 49
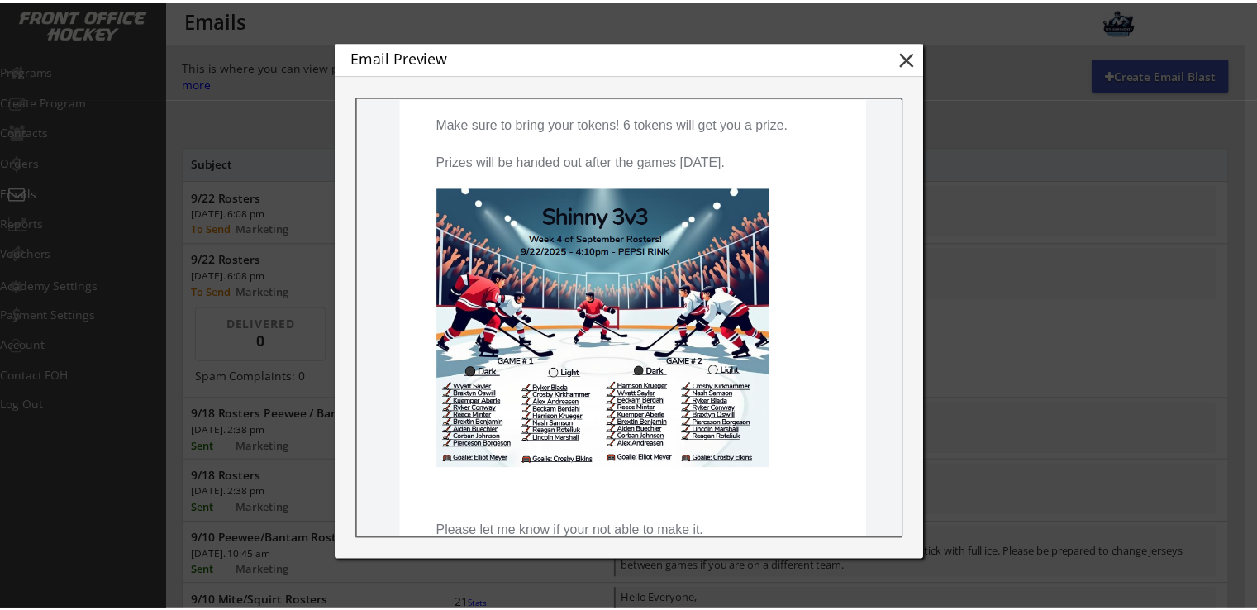
scroll to position [300, 0]
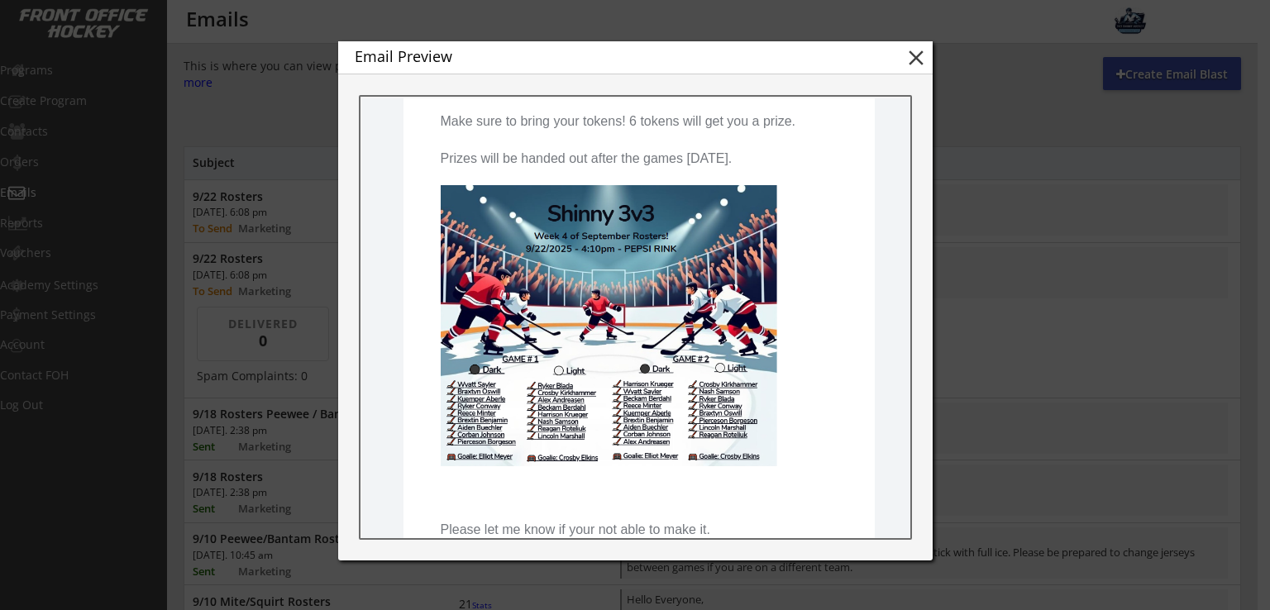
click at [913, 63] on button "close" at bounding box center [916, 57] width 25 height 25
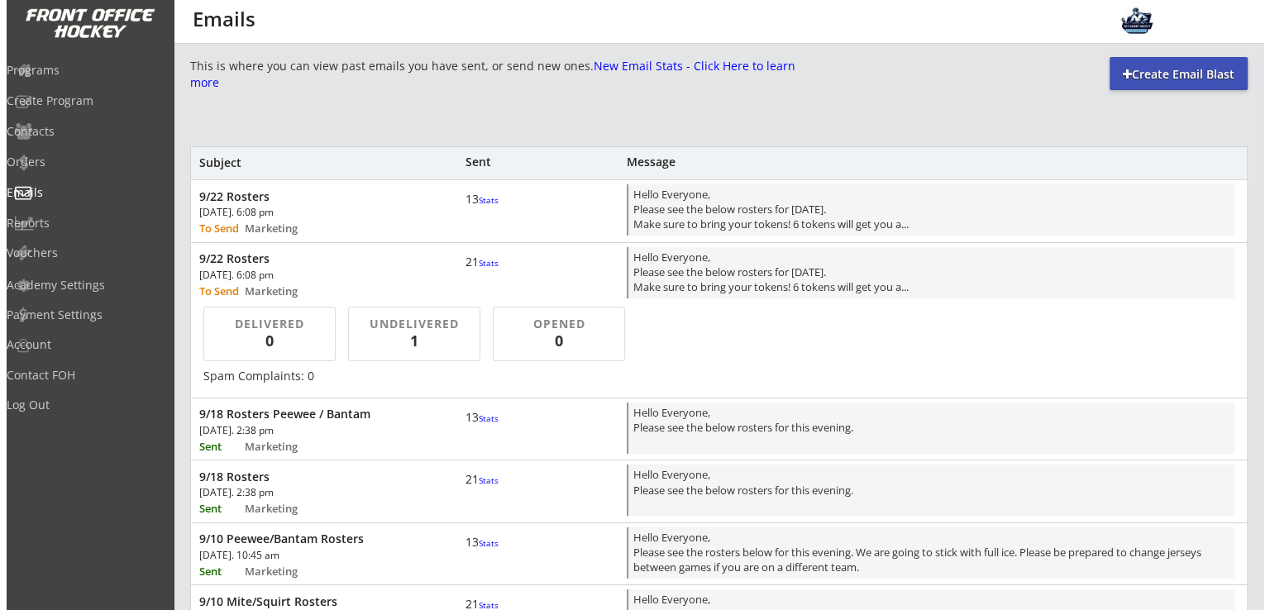
scroll to position [0, 0]
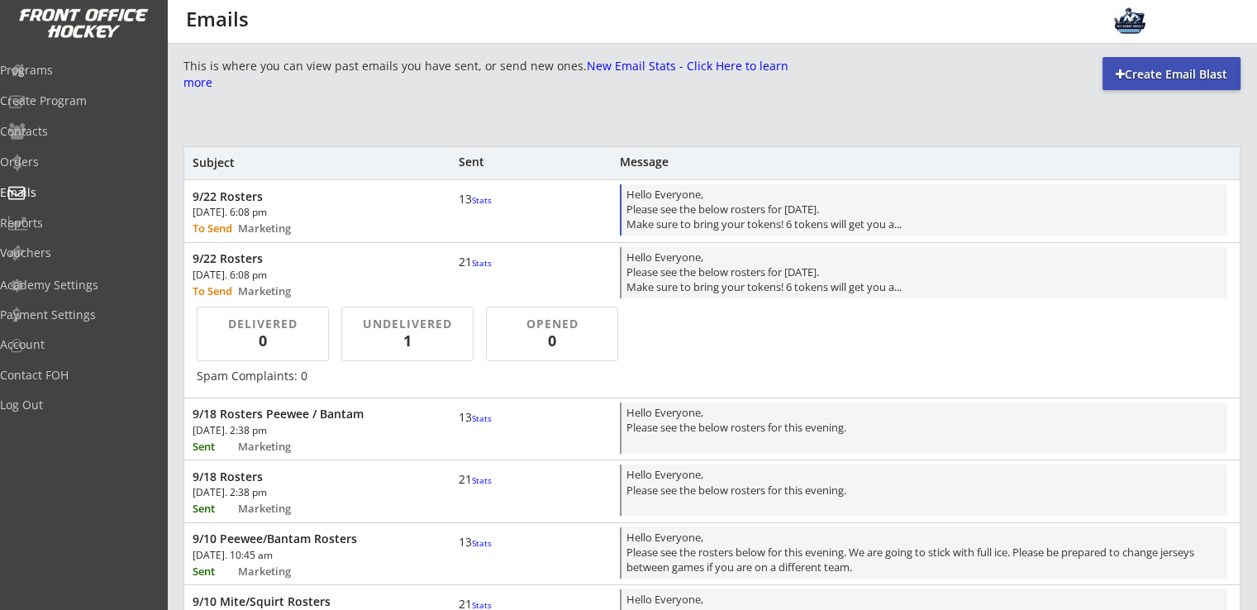
click at [761, 206] on div "Hello Everyone, Please see the below rosters for [DATE]. Make sure to bring you…" at bounding box center [925, 211] width 596 height 49
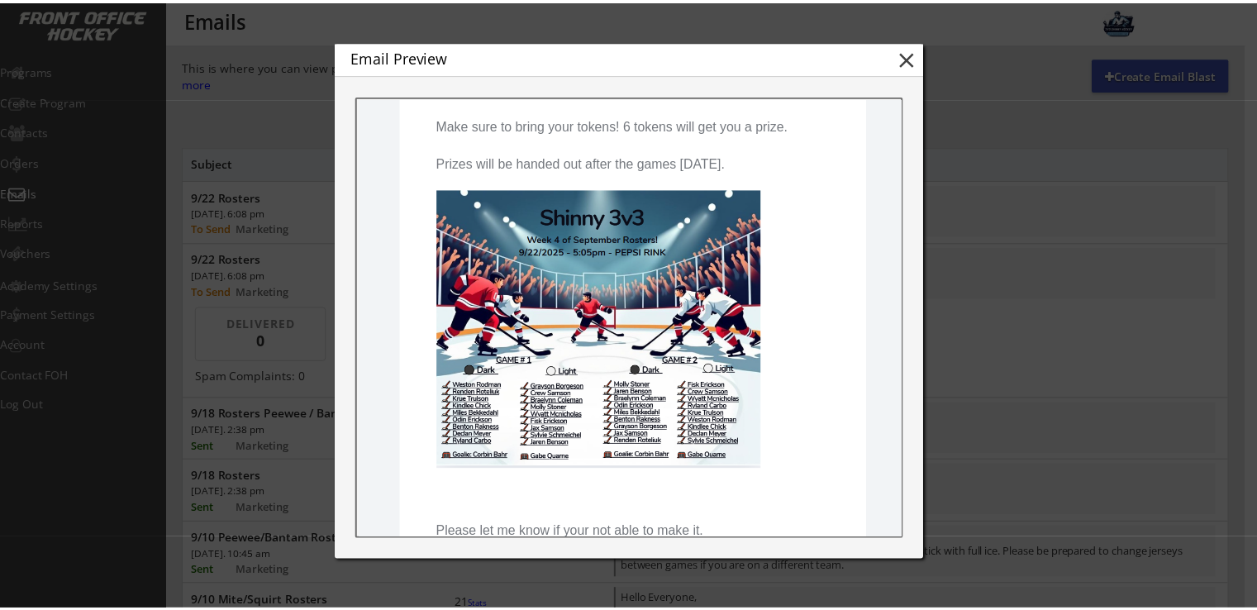
scroll to position [297, 0]
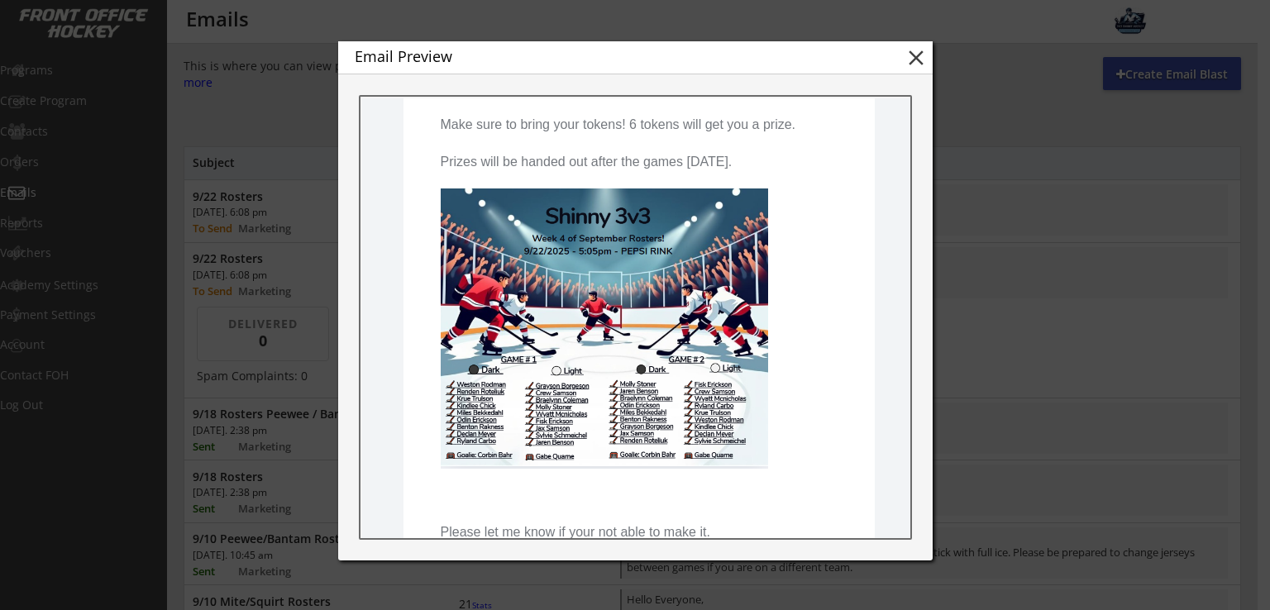
click at [914, 55] on button "close" at bounding box center [916, 57] width 25 height 25
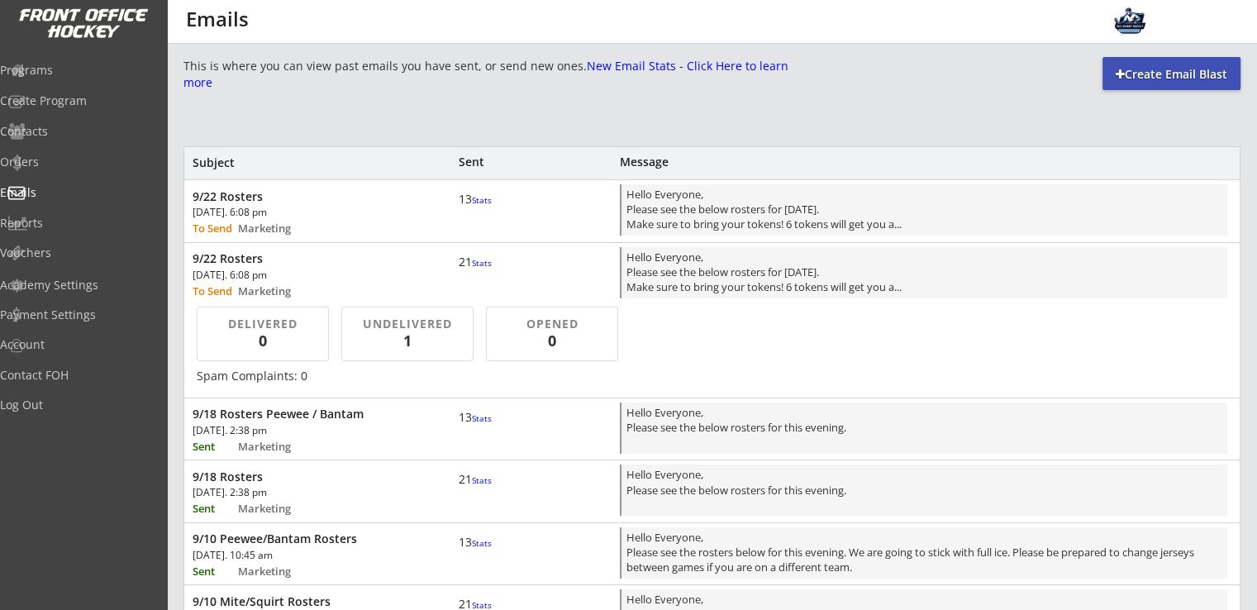
scroll to position [0, 0]
